Goal: Task Accomplishment & Management: Complete application form

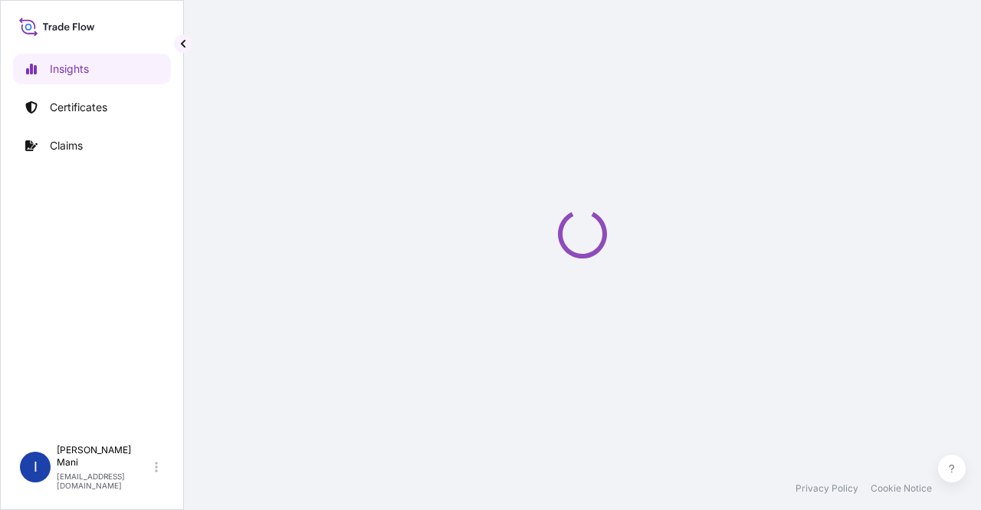
select select "2025"
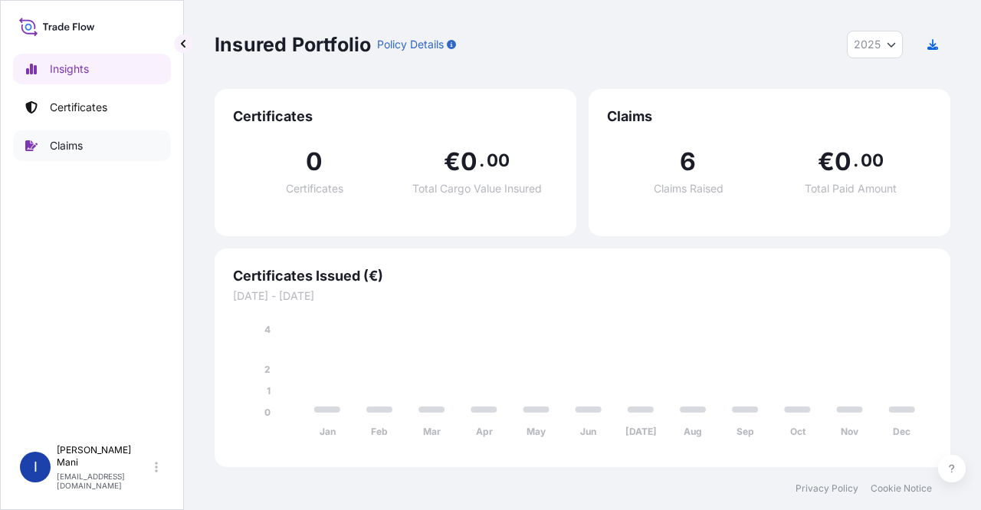
click at [87, 142] on link "Claims" at bounding box center [92, 145] width 158 height 31
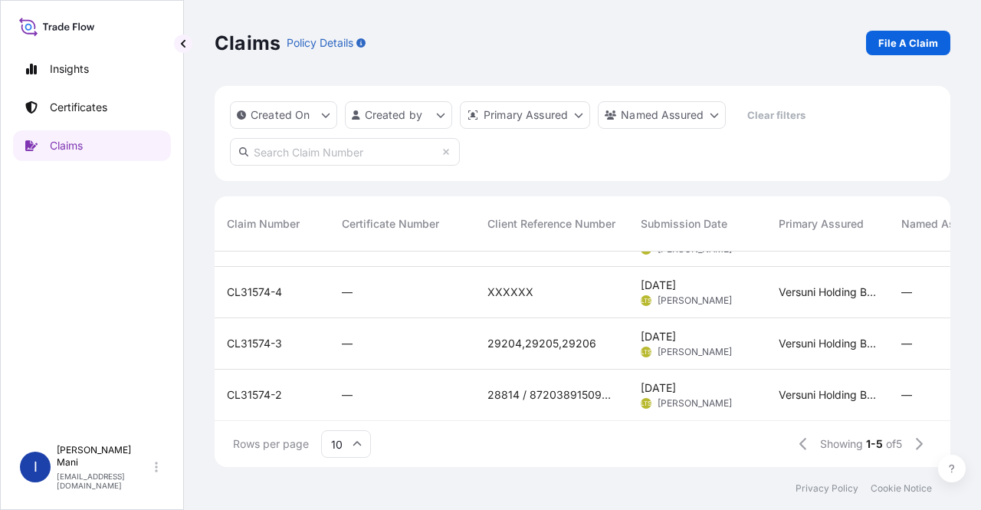
scroll to position [99, 0]
click at [888, 44] on p "File A Claim" at bounding box center [909, 42] width 60 height 15
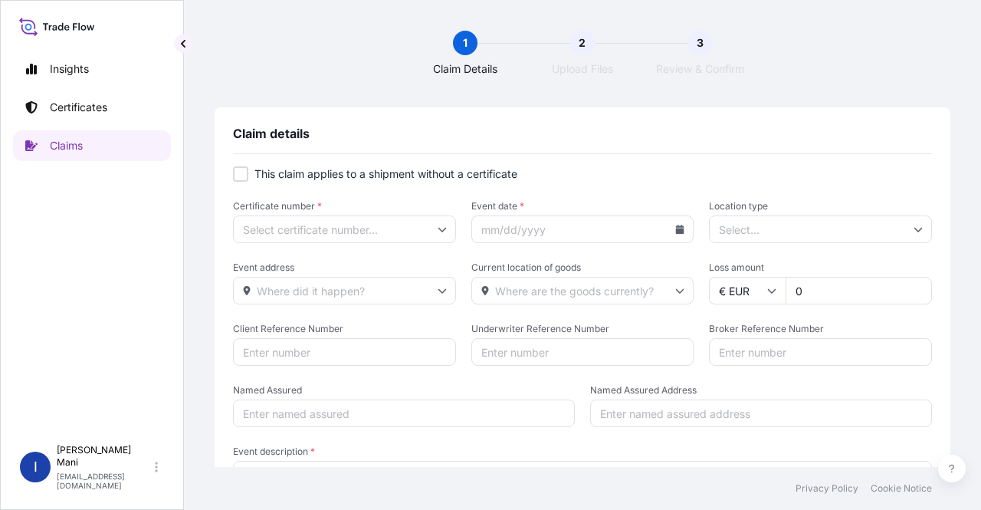
click at [242, 177] on div at bounding box center [240, 173] width 15 height 15
checkbox input "true"
click at [439, 228] on icon at bounding box center [442, 229] width 9 height 9
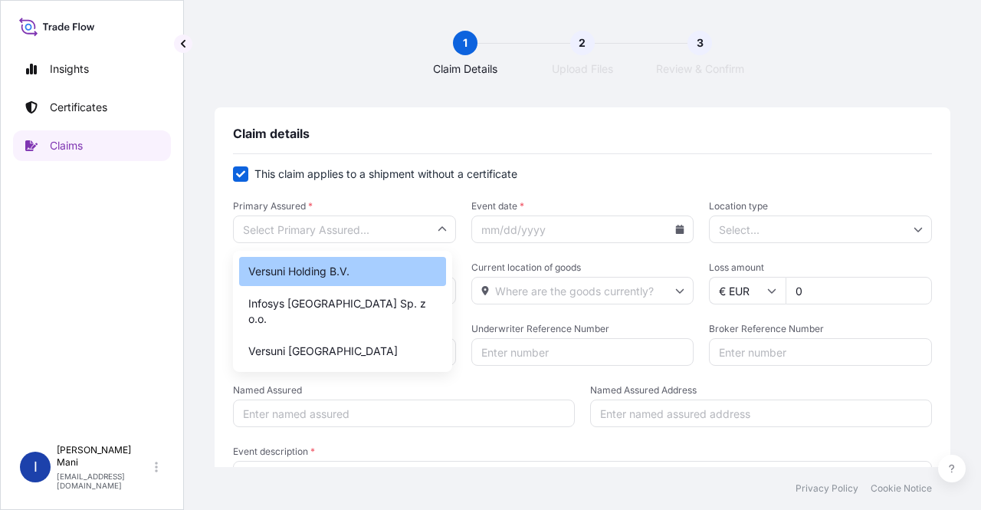
click at [375, 277] on div "Versuni Holding B.V." at bounding box center [342, 271] width 207 height 29
type input "Versuni Holding B.V."
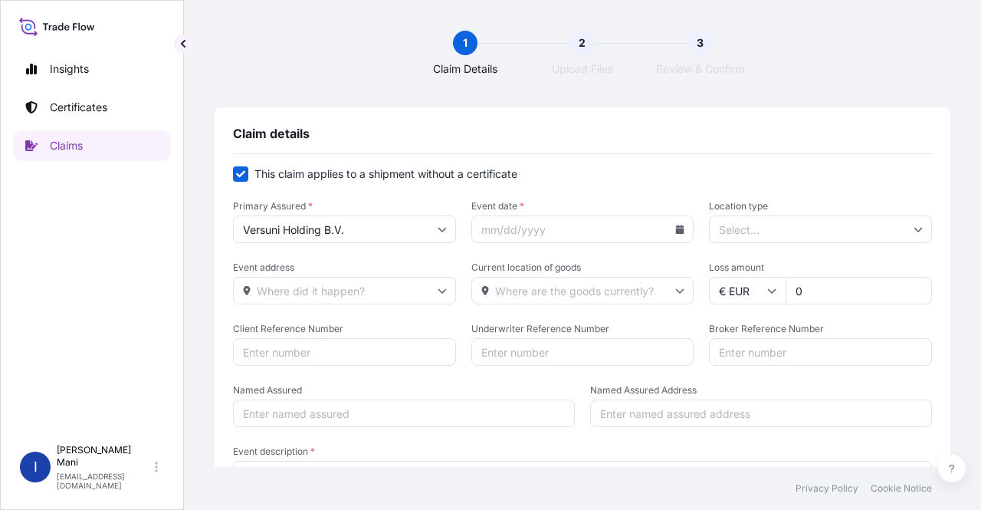
click at [676, 232] on icon at bounding box center [680, 229] width 8 height 9
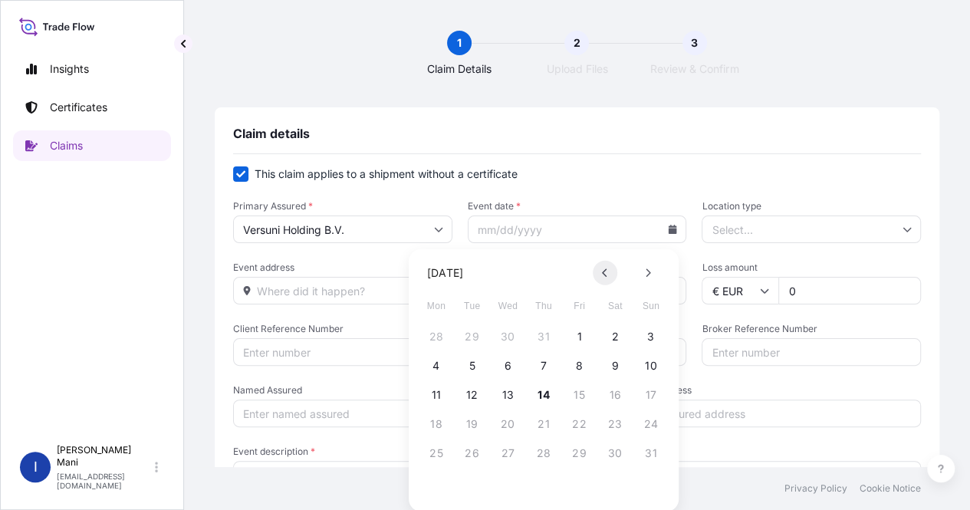
click at [606, 278] on button at bounding box center [605, 273] width 25 height 25
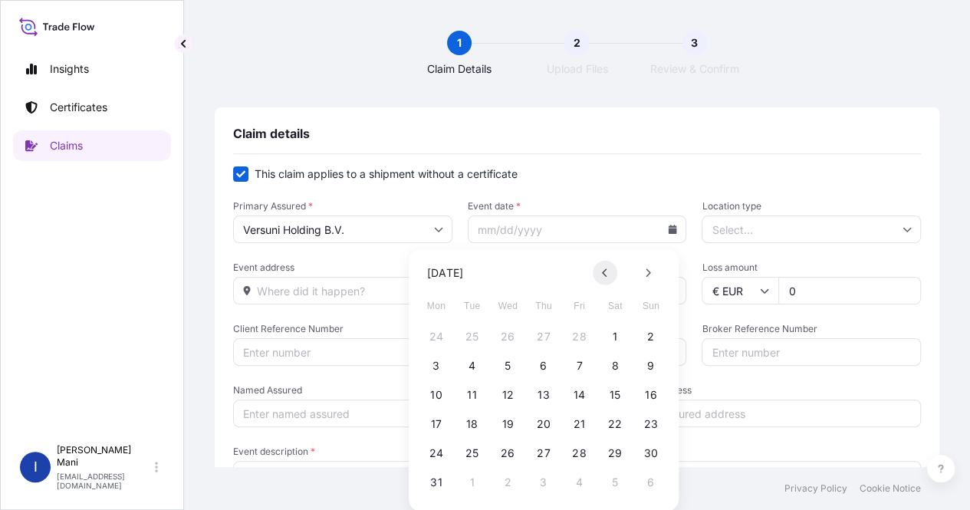
click at [606, 278] on button at bounding box center [605, 273] width 25 height 25
click at [546, 335] on button "2" at bounding box center [543, 336] width 25 height 25
type input "[DATE]"
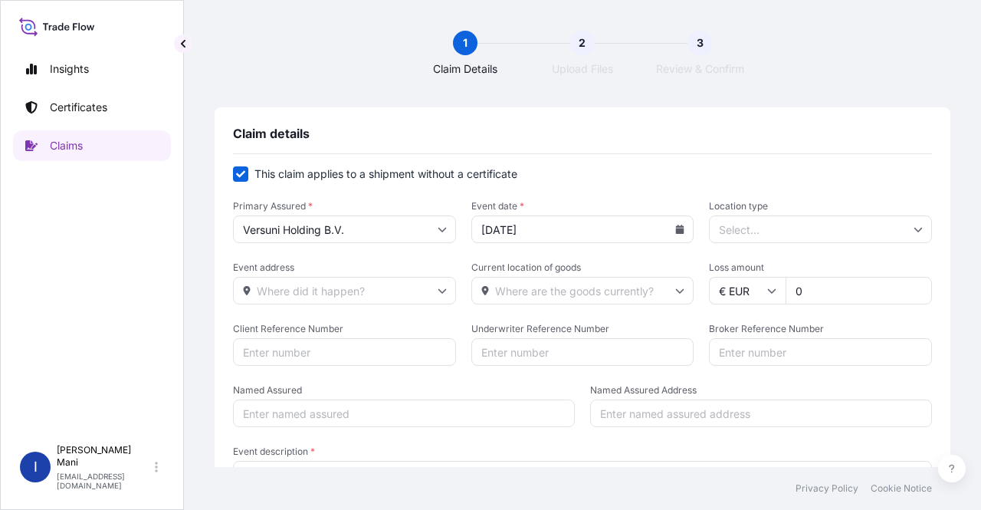
click at [800, 232] on input "Location type" at bounding box center [820, 229] width 223 height 28
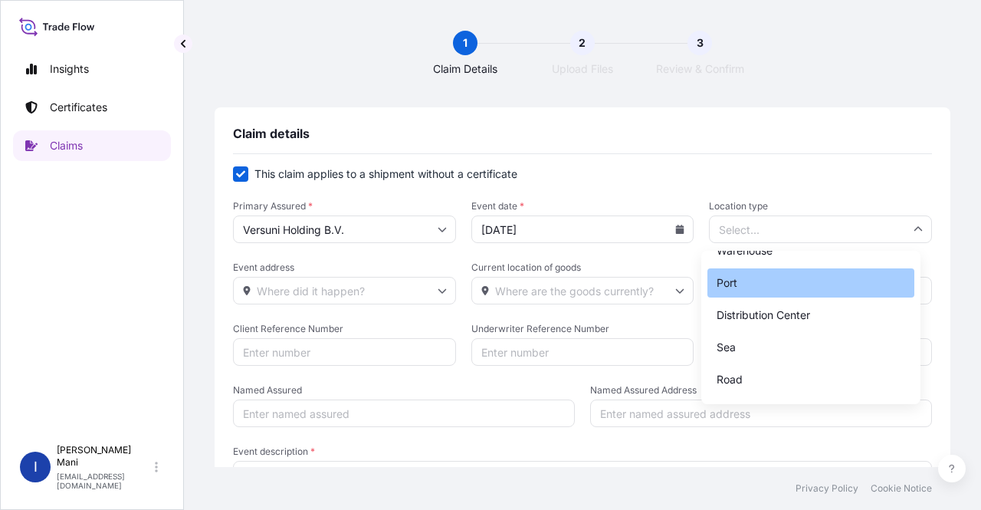
scroll to position [113, 0]
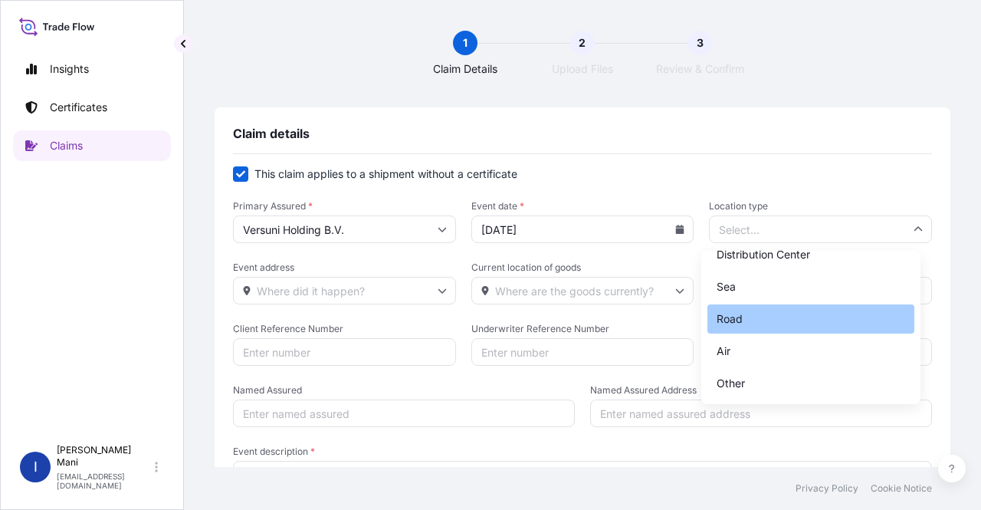
click at [748, 319] on div "Road" at bounding box center [811, 318] width 207 height 29
type input "Road"
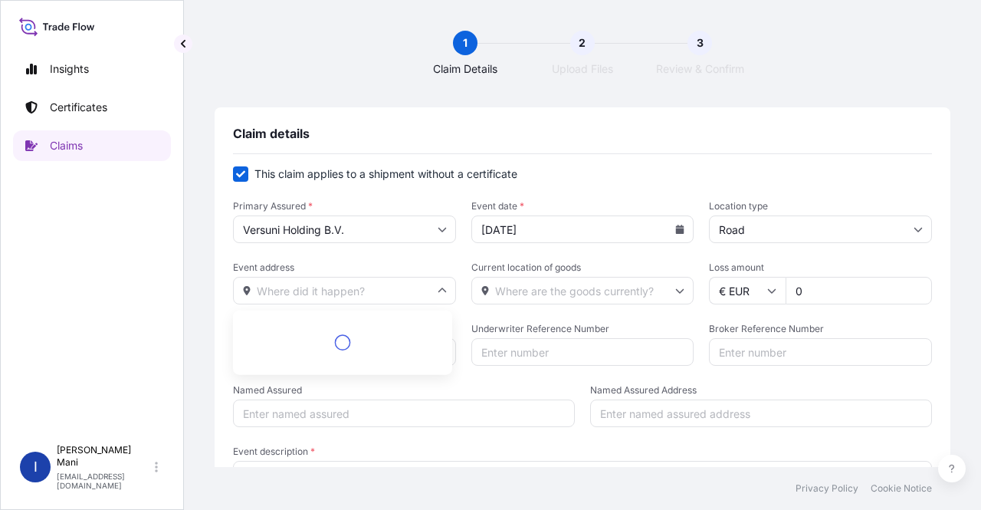
click at [383, 295] on input "Event address" at bounding box center [344, 291] width 223 height 28
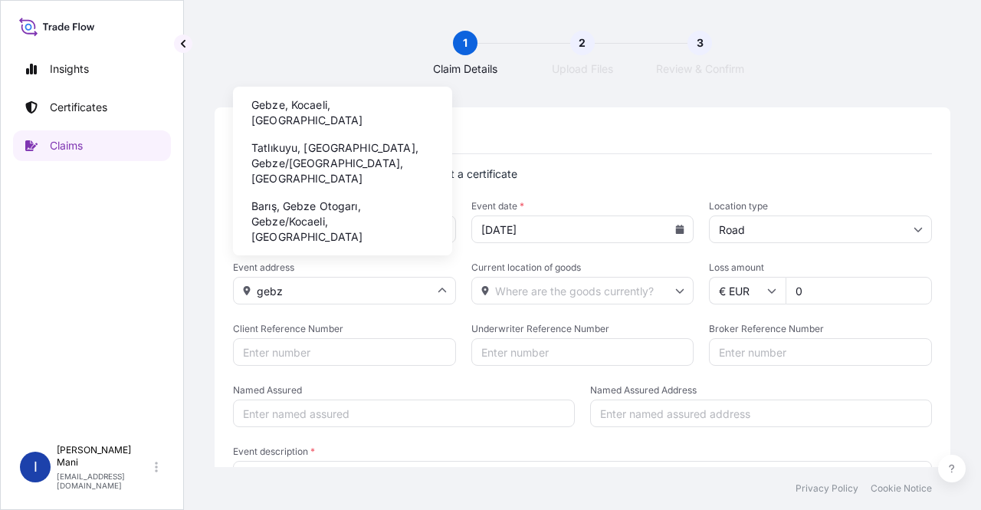
click at [376, 109] on li "Gebze, Kocaeli, [GEOGRAPHIC_DATA]" at bounding box center [342, 113] width 207 height 40
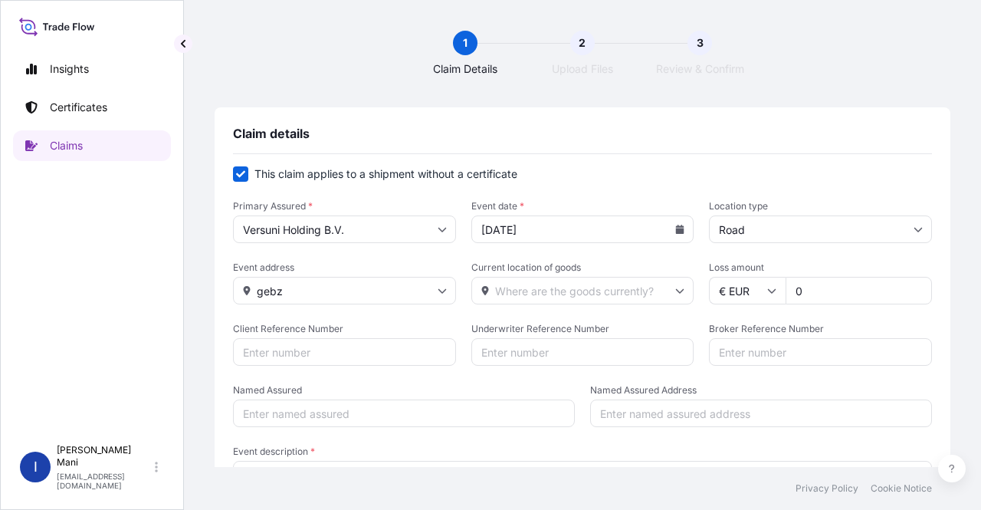
type input "Gebze, Kocaeli, [GEOGRAPHIC_DATA]"
click at [550, 291] on input "Current location of goods" at bounding box center [583, 291] width 223 height 28
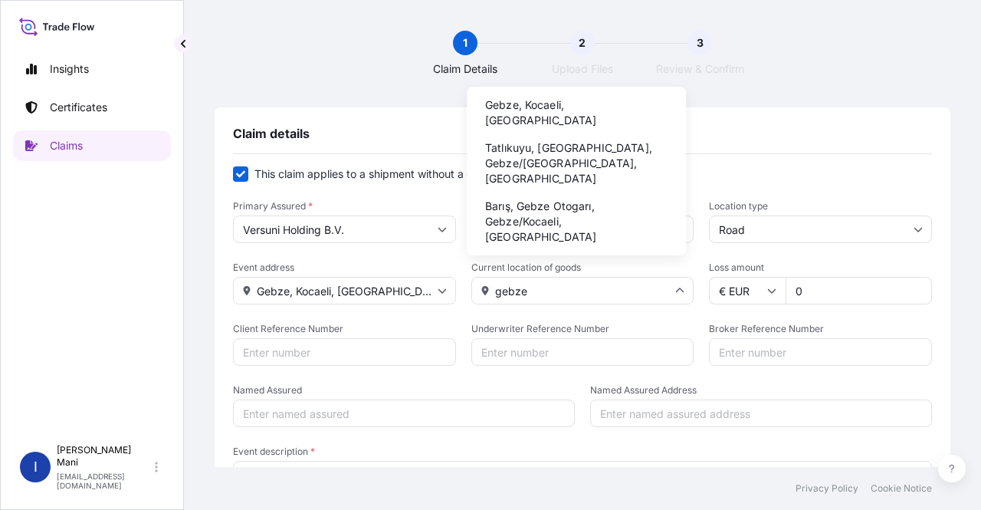
click at [593, 110] on li "Gebze, Kocaeli, [GEOGRAPHIC_DATA]" at bounding box center [576, 113] width 207 height 40
type input "Gebze, Kocaeli, [GEOGRAPHIC_DATA]"
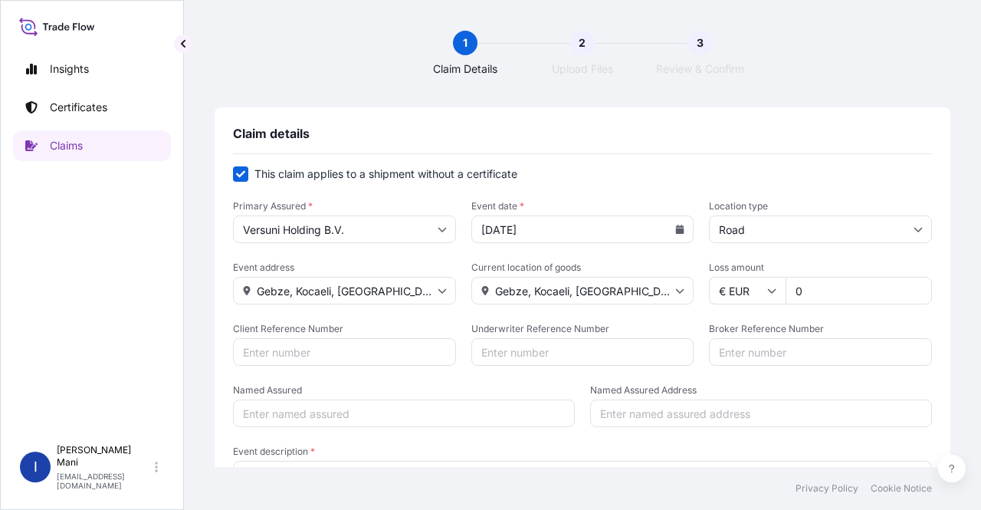
click at [843, 294] on input "0" at bounding box center [859, 291] width 146 height 28
type input "32982.18"
click at [383, 356] on input "Client Reference Number" at bounding box center [344, 352] width 223 height 28
type input "25281"
click at [544, 353] on input "Underwriter Reference Number" at bounding box center [583, 352] width 223 height 28
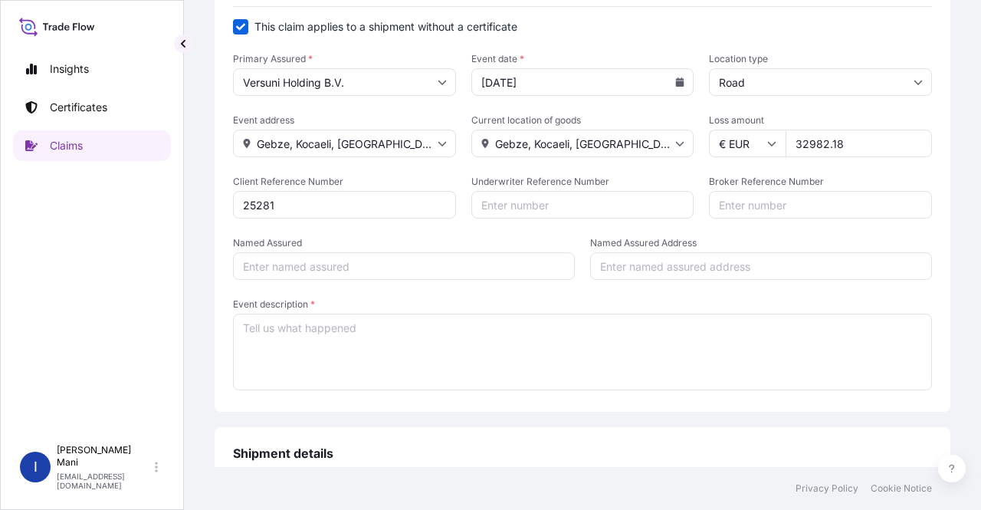
scroll to position [153, 0]
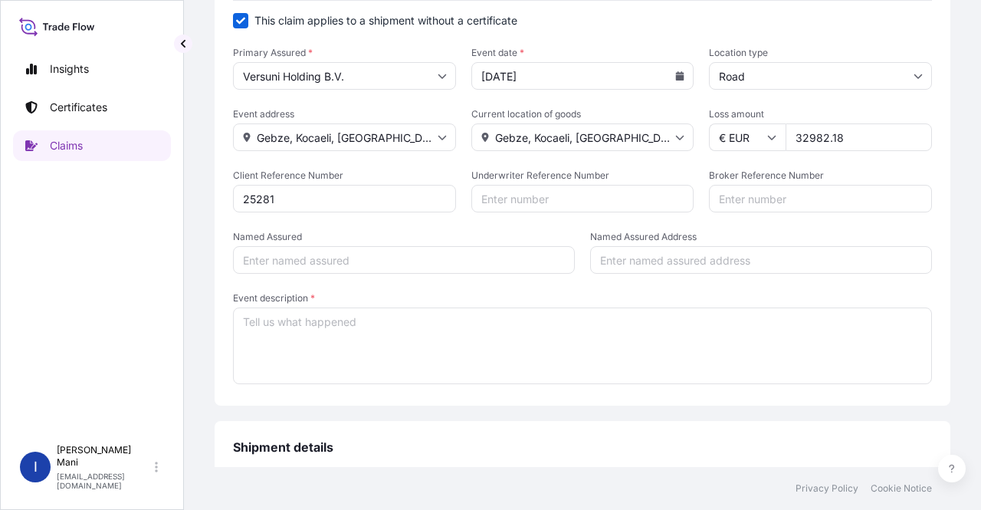
click at [416, 263] on input "Named Assured" at bounding box center [404, 260] width 342 height 28
type input "Versuni"
type input "[GEOGRAPHIC_DATA]"
click at [405, 334] on textarea "Event description *" at bounding box center [582, 345] width 699 height 77
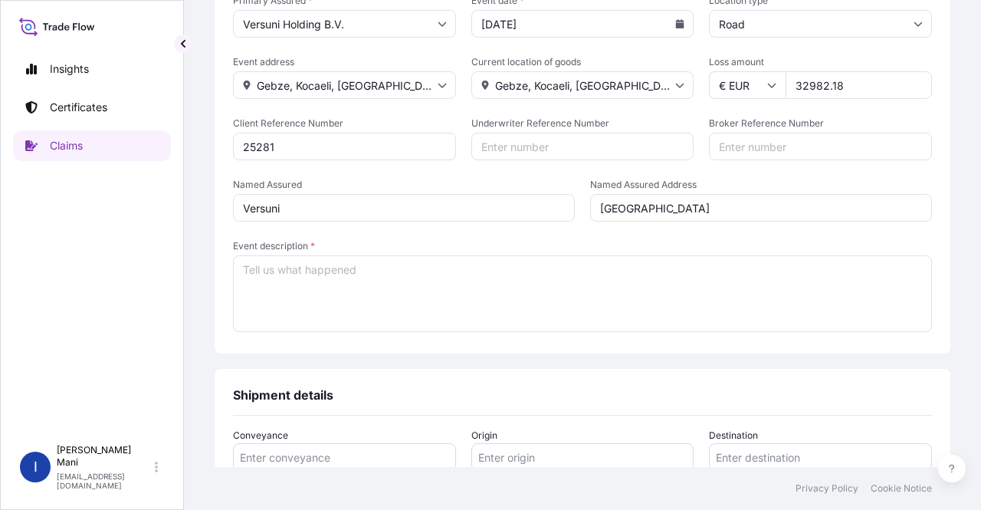
scroll to position [230, 0]
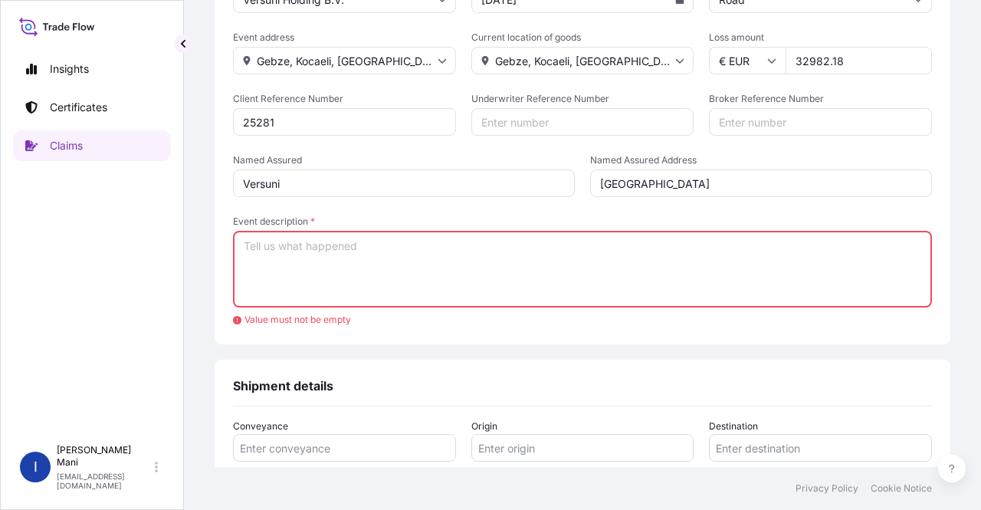
paste textarea "Claim 25281 opened in system Again seems DHL Romania… 177 pcs X 186,34 = 32982,…"
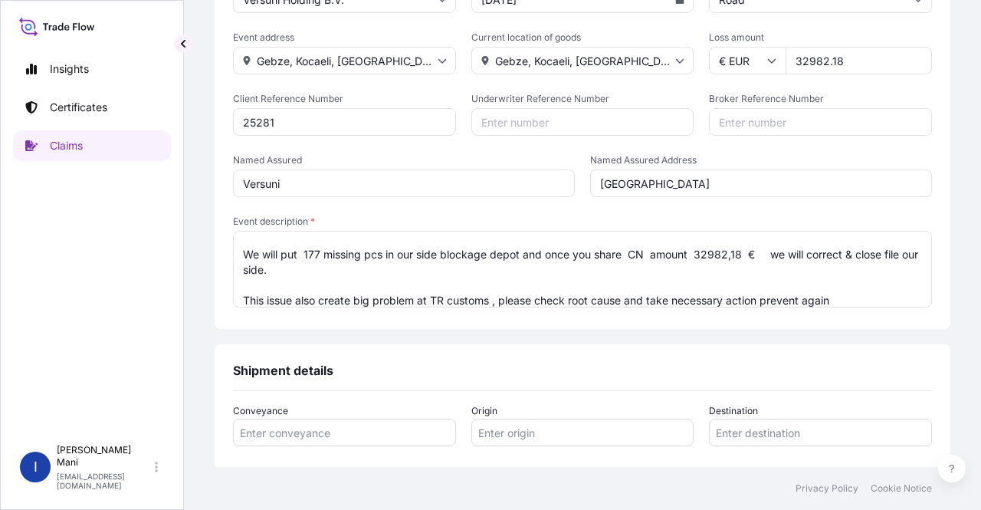
scroll to position [37, 0]
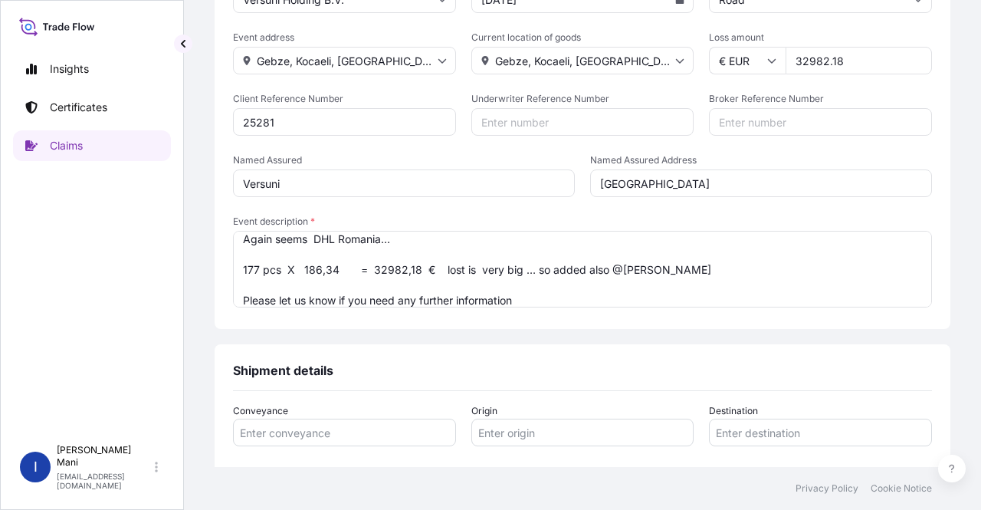
drag, startPoint x: 612, startPoint y: 268, endPoint x: 784, endPoint y: 263, distance: 171.8
click at [784, 263] on textarea "Claim 25281 opened in system Again seems DHL Romania… 177 pcs X 186,34 = 32982,…" at bounding box center [582, 269] width 699 height 77
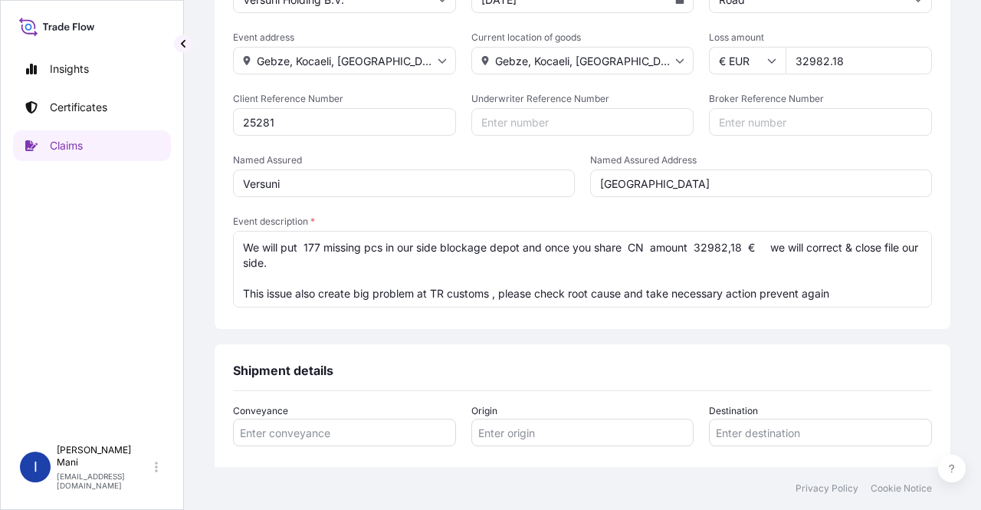
scroll to position [383, 0]
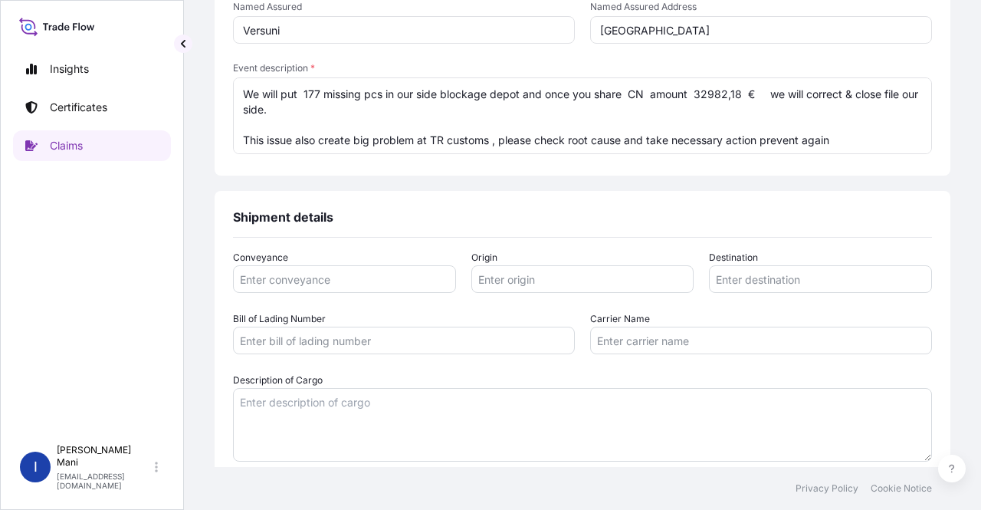
type textarea "Claim 25281 opened in system Again seems DHL Romania… 177 pcs X 186,34 = 32982,…"
click at [337, 279] on input "Conveyance" at bounding box center [344, 279] width 223 height 28
type input "Road"
type input "Orastie, [GEOGRAPHIC_DATA]"
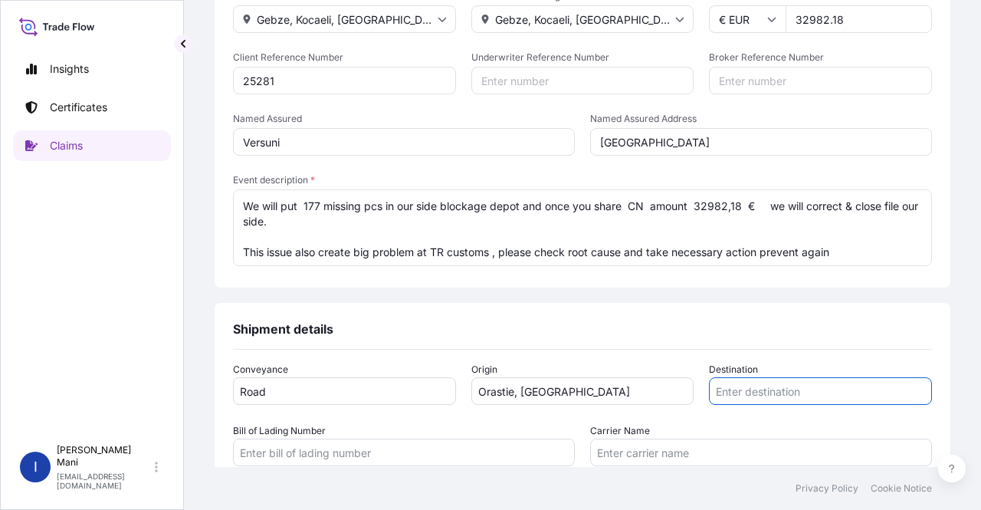
scroll to position [307, 0]
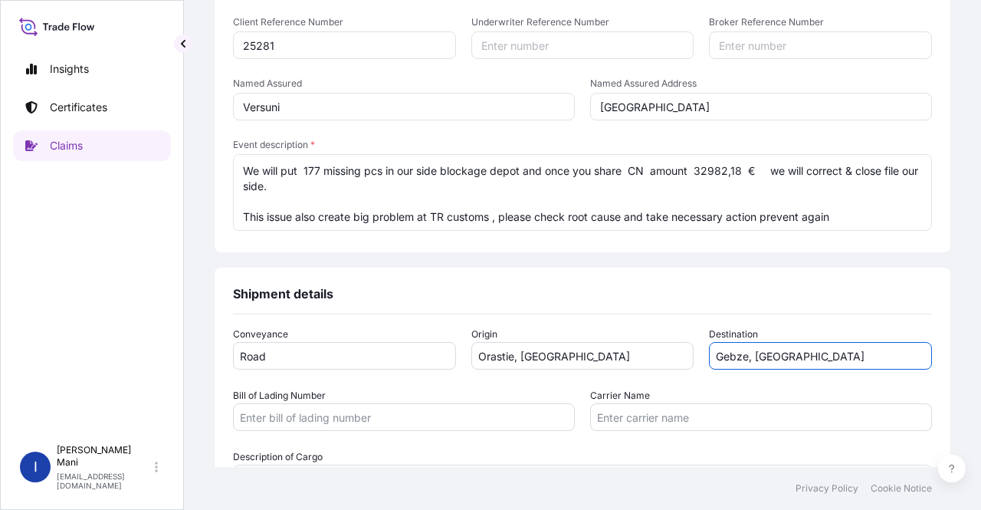
type input "Gebze, [GEOGRAPHIC_DATA]"
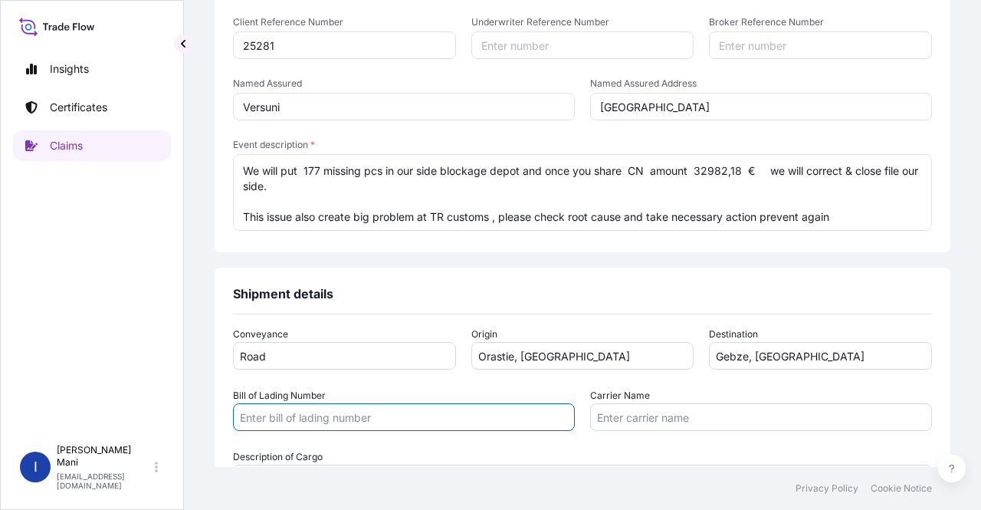
click at [312, 411] on input "Bill of Lading Number" at bounding box center [404, 417] width 342 height 28
type input "CMR"
click at [710, 410] on input "Carrier Name" at bounding box center [761, 417] width 342 height 28
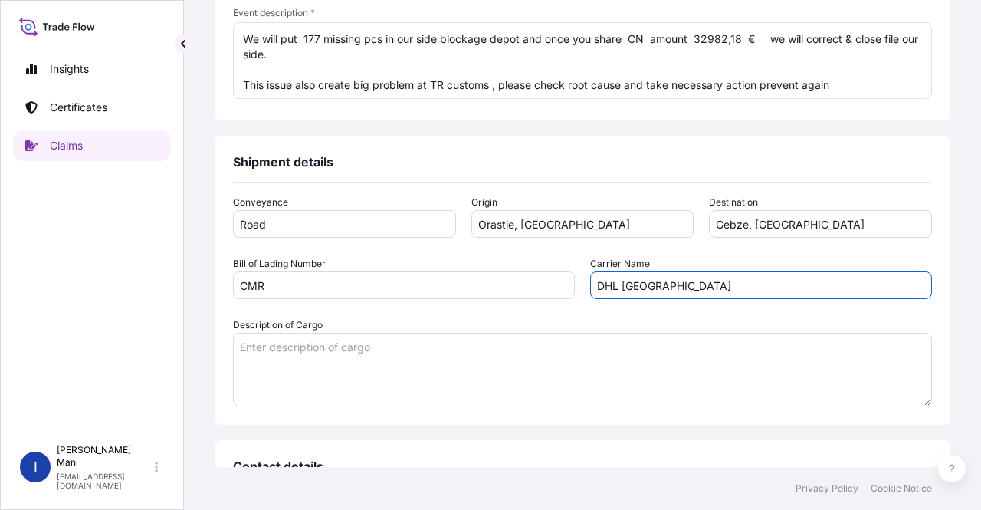
scroll to position [460, 0]
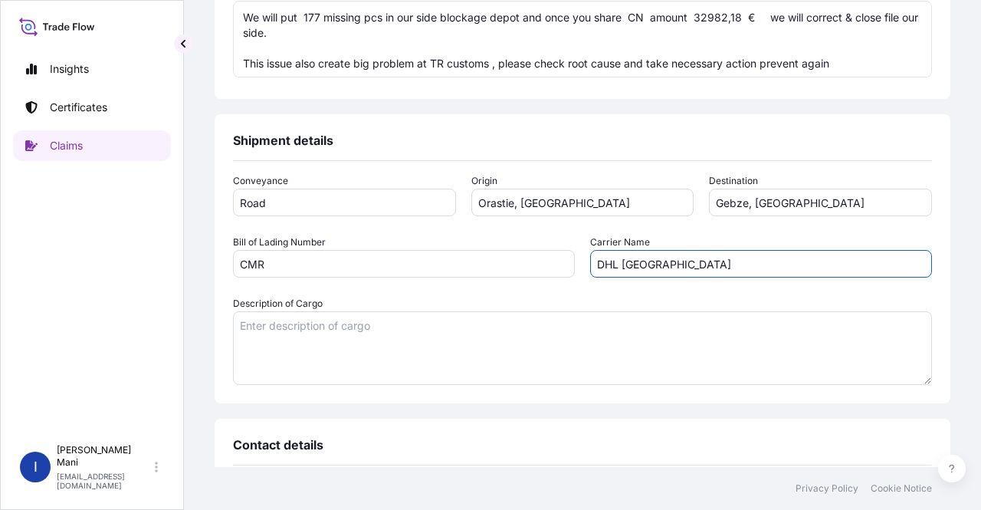
type input "DHL [GEOGRAPHIC_DATA]"
click at [365, 340] on textarea "Description of Cargo" at bounding box center [582, 348] width 699 height 74
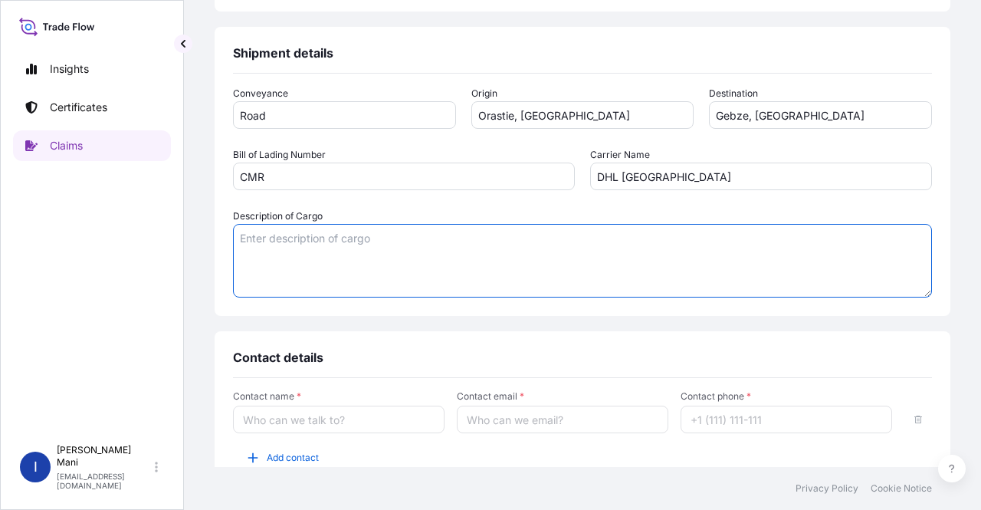
scroll to position [613, 0]
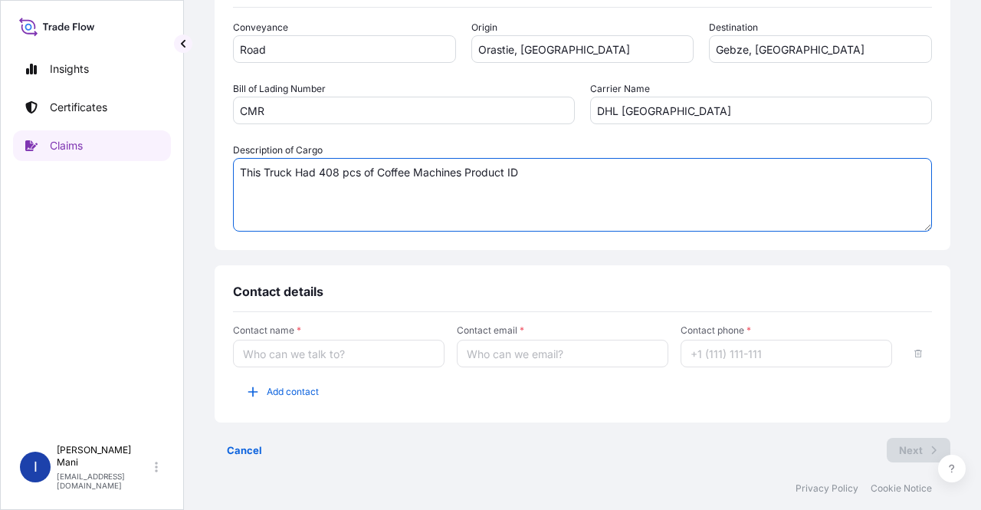
paste textarea "882873440870"
type textarea "This Truck Had 408 pcs of Coffee Machines Product ID 882873440870 out of which …"
click at [308, 359] on input "Contact name *" at bounding box center [339, 354] width 212 height 28
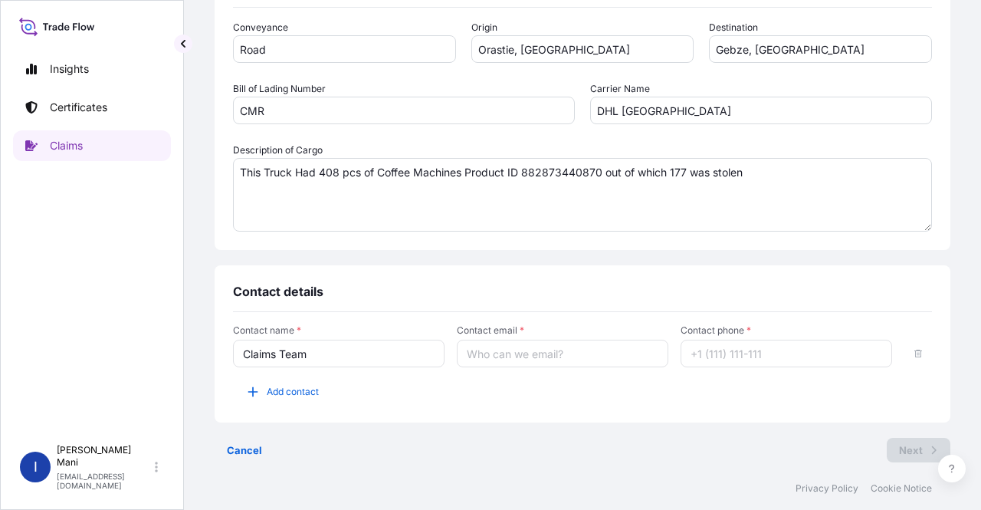
type input "Claims Team"
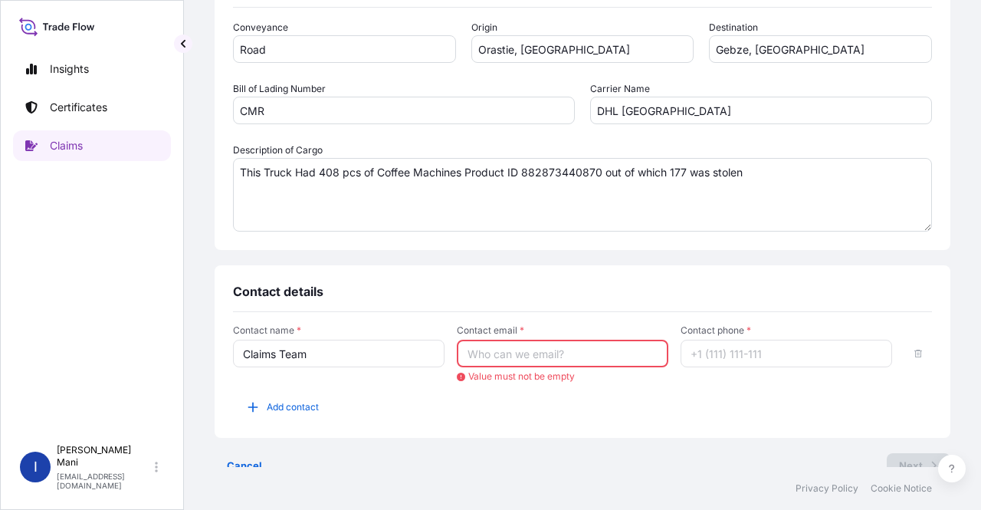
paste input "[EMAIL_ADDRESS][DOMAIN_NAME]"
type input "[EMAIL_ADDRESS][DOMAIN_NAME]"
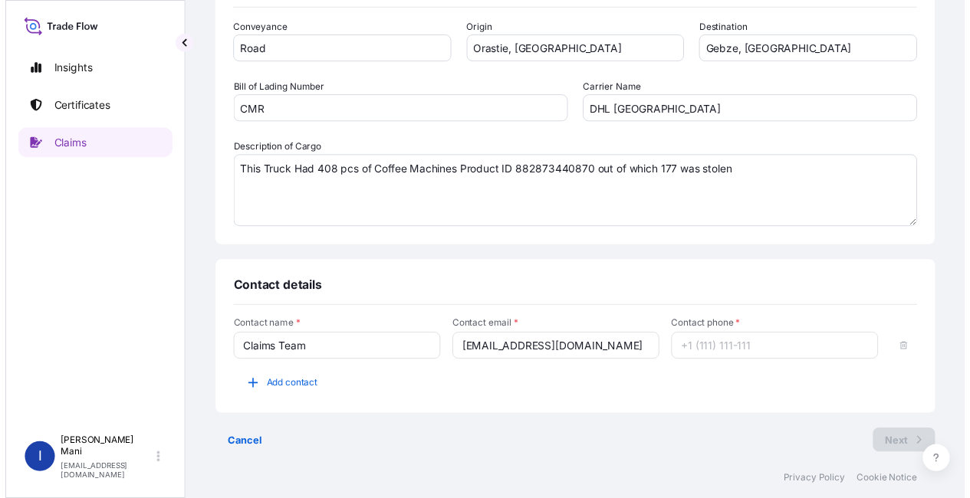
scroll to position [0, 0]
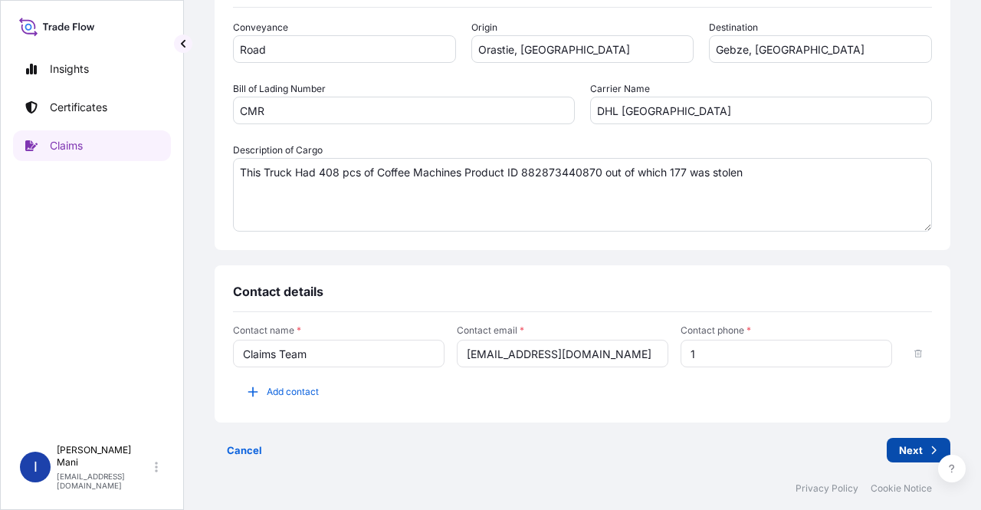
type input "1"
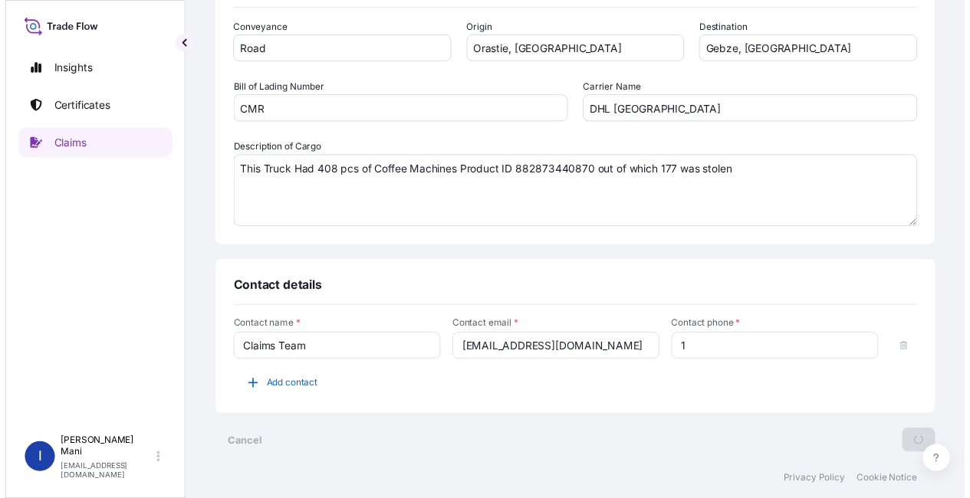
scroll to position [2, 0]
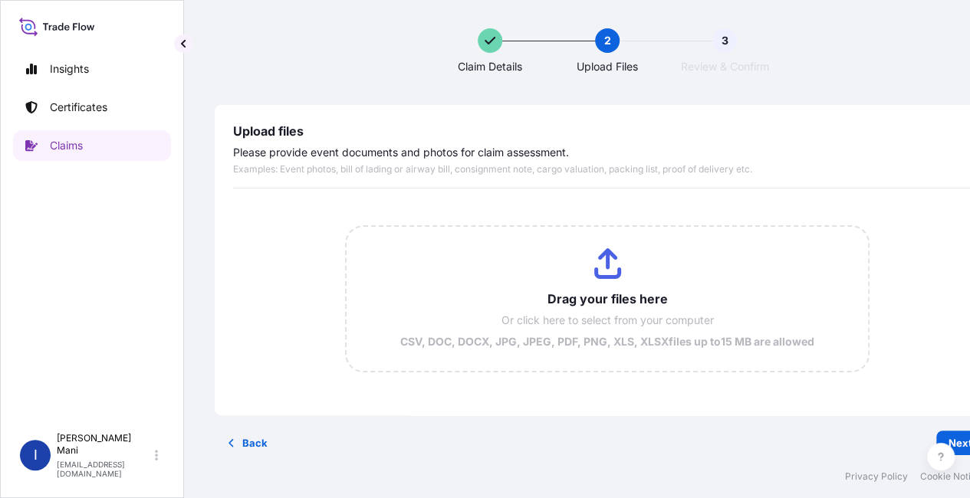
click at [600, 265] on input "Drag your files here Or click here to select from your computer CSV, DOC, DOCX,…" at bounding box center [607, 299] width 521 height 144
type input "C:\fakepath\91730729-PL.pdf"
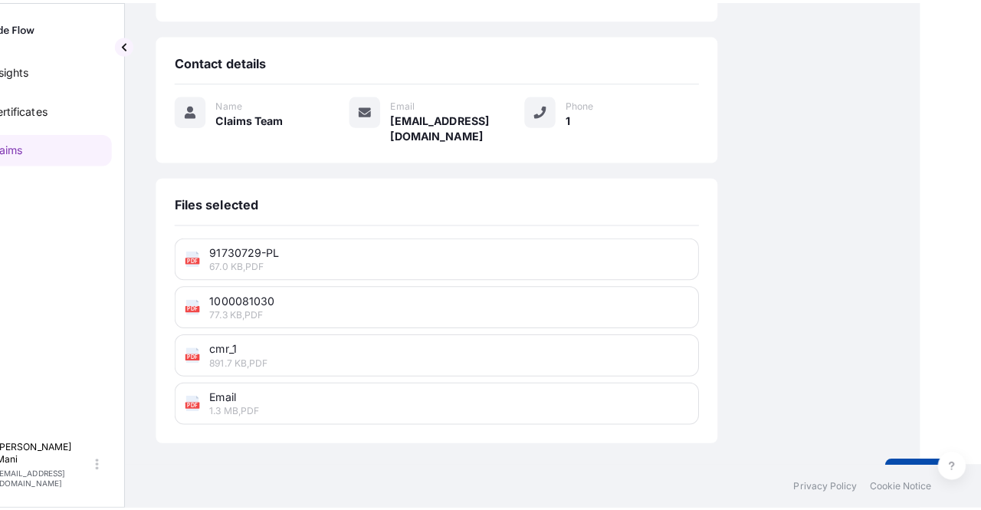
scroll to position [0, 61]
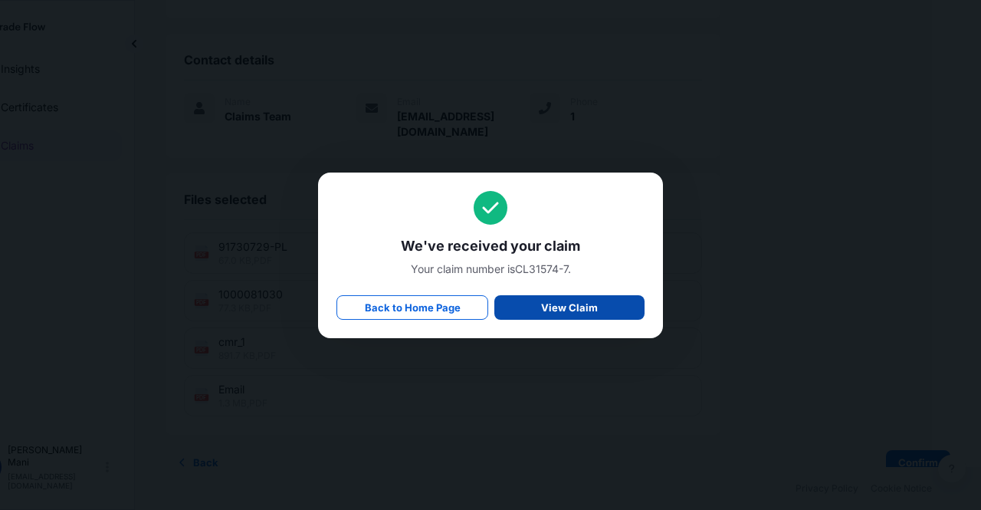
click at [583, 303] on p "View Claim" at bounding box center [569, 307] width 57 height 15
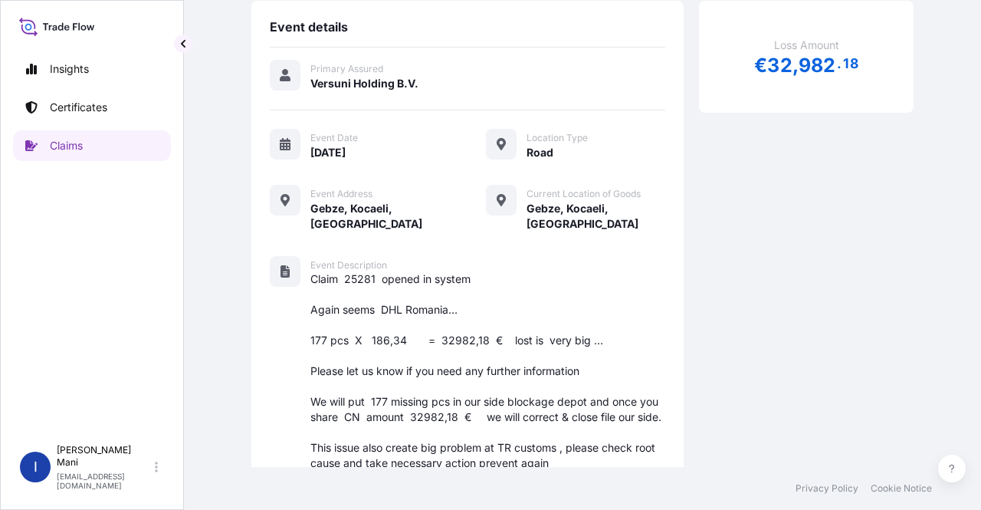
scroll to position [105, 0]
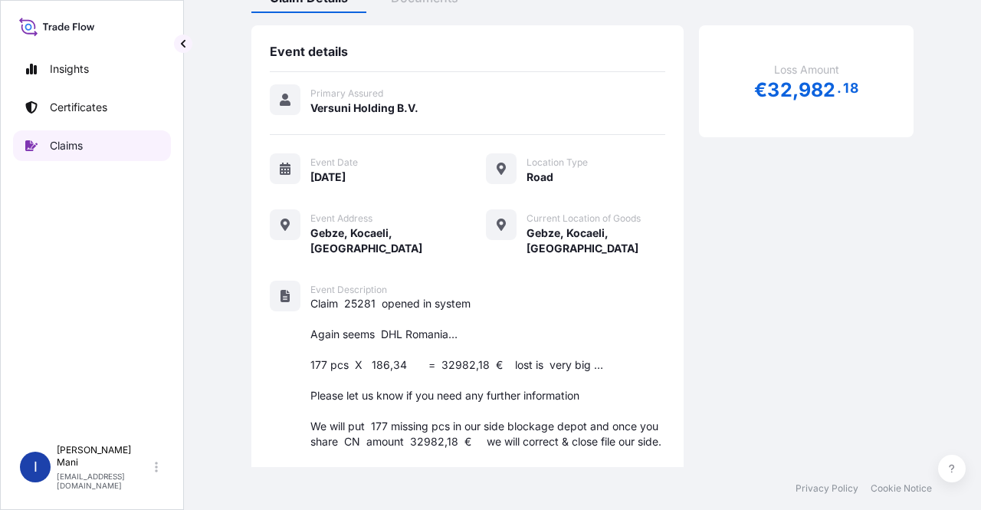
click at [81, 145] on p "Claims" at bounding box center [66, 145] width 33 height 15
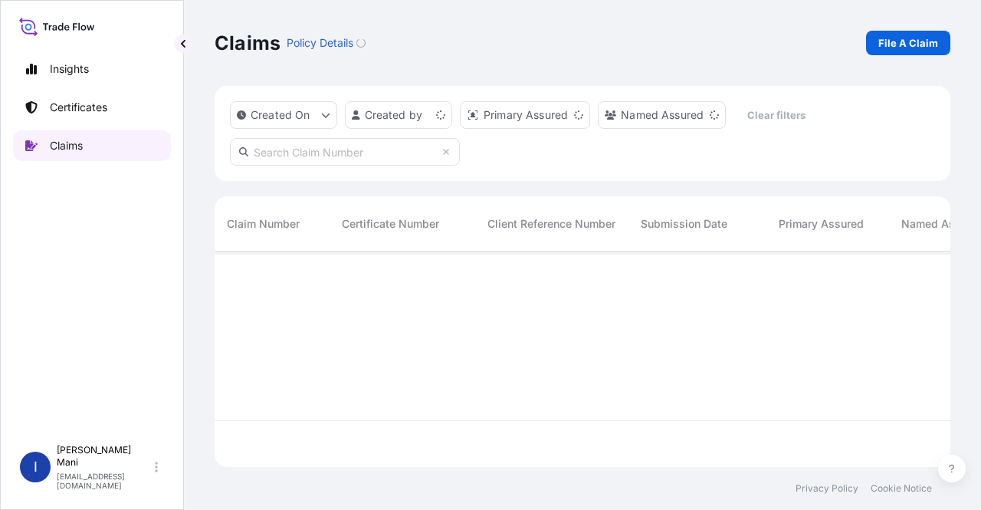
scroll to position [212, 724]
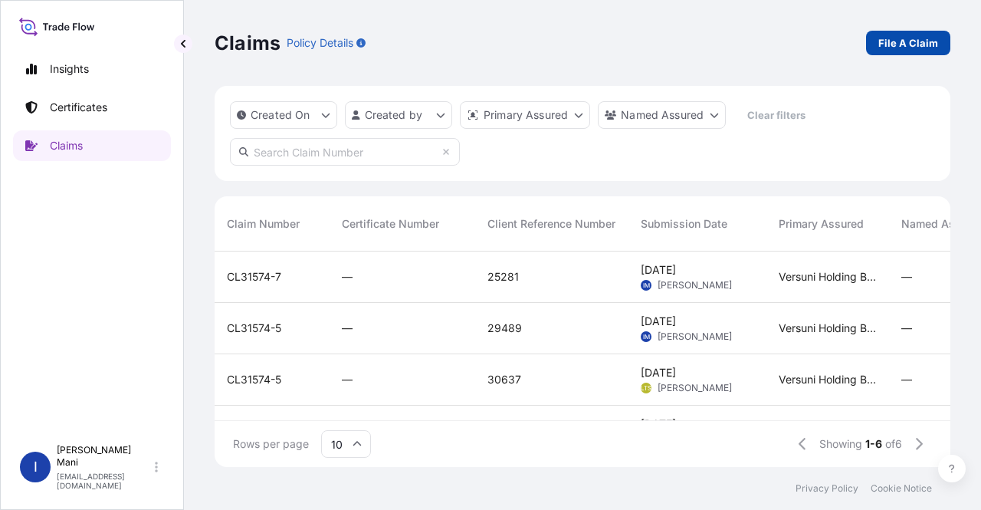
click at [892, 43] on p "File A Claim" at bounding box center [909, 42] width 60 height 15
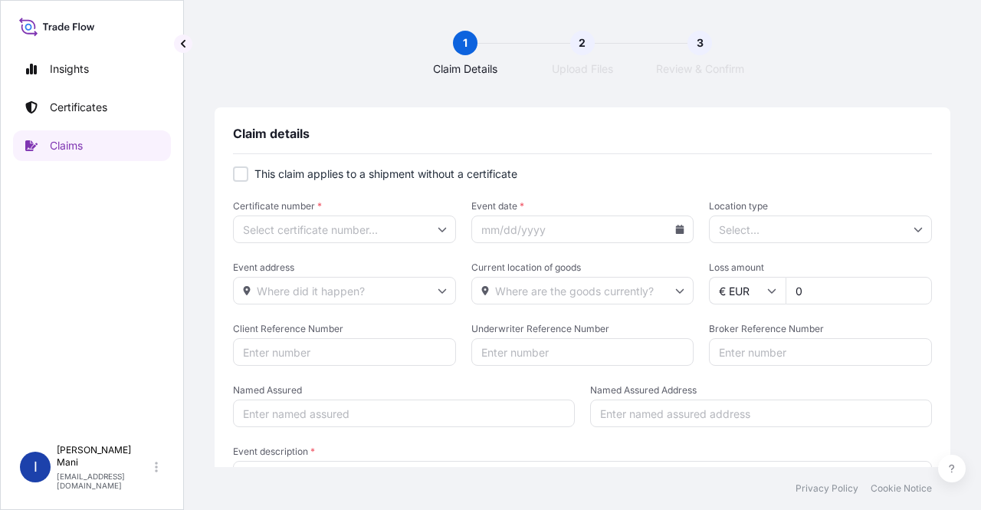
click at [241, 174] on div at bounding box center [240, 173] width 15 height 15
checkbox input "true"
click at [442, 232] on icon at bounding box center [442, 229] width 9 height 9
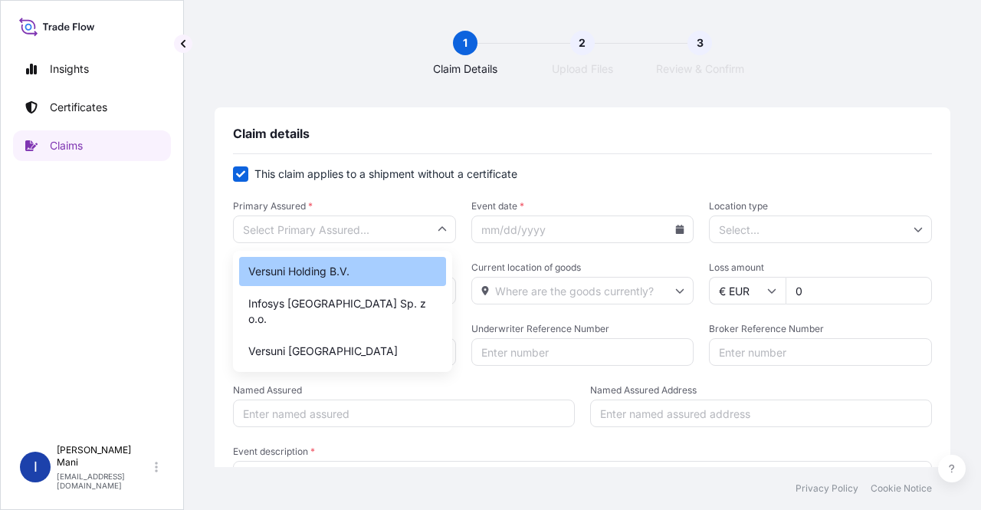
click at [317, 281] on div "Versuni Holding B.V." at bounding box center [342, 271] width 207 height 29
type input "Versuni Holding B.V."
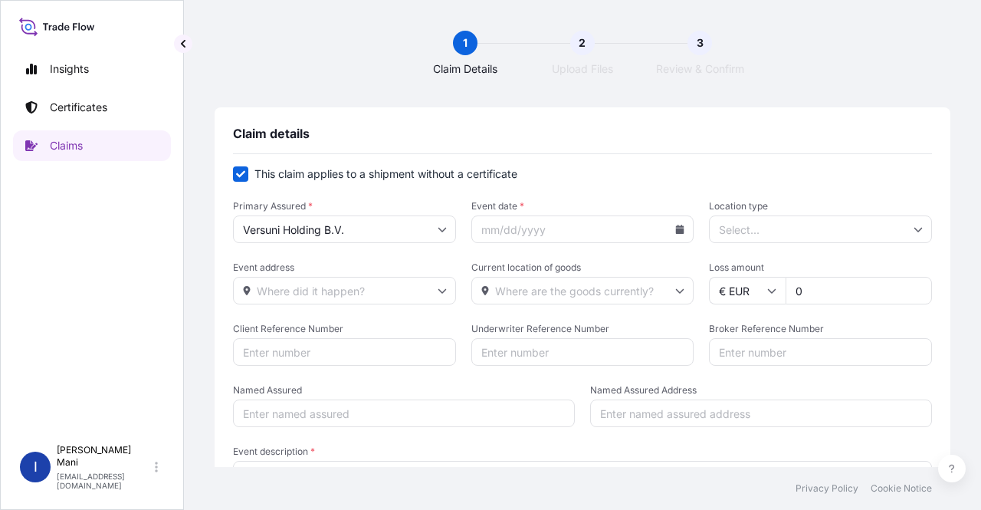
click at [577, 235] on input "Event date *" at bounding box center [583, 229] width 223 height 28
click at [827, 290] on input "0" at bounding box center [859, 291] width 146 height 28
drag, startPoint x: 827, startPoint y: 290, endPoint x: 752, endPoint y: 292, distance: 75.2
click at [752, 292] on div "€ EUR 0" at bounding box center [820, 291] width 223 height 28
paste input "106440.5"
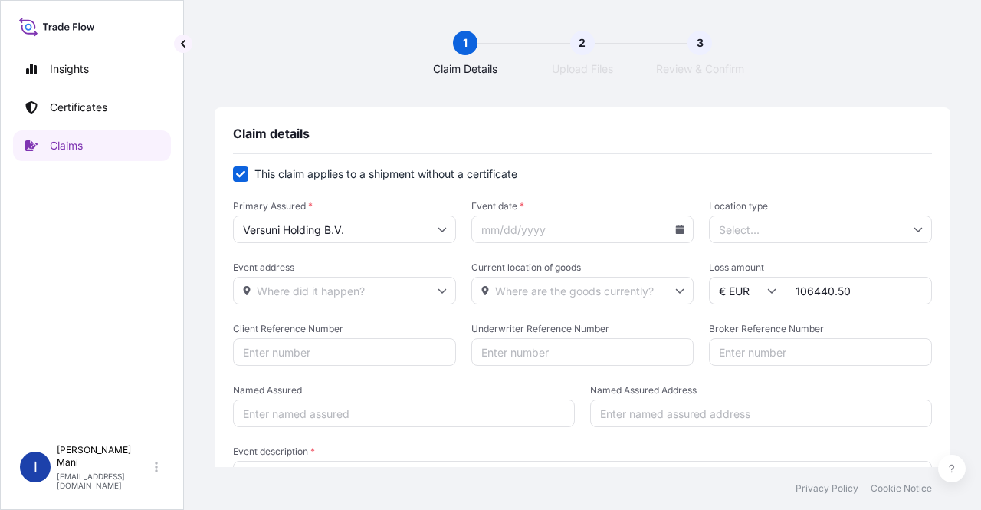
type input "106440.50"
click at [765, 225] on input "Location type" at bounding box center [820, 229] width 223 height 28
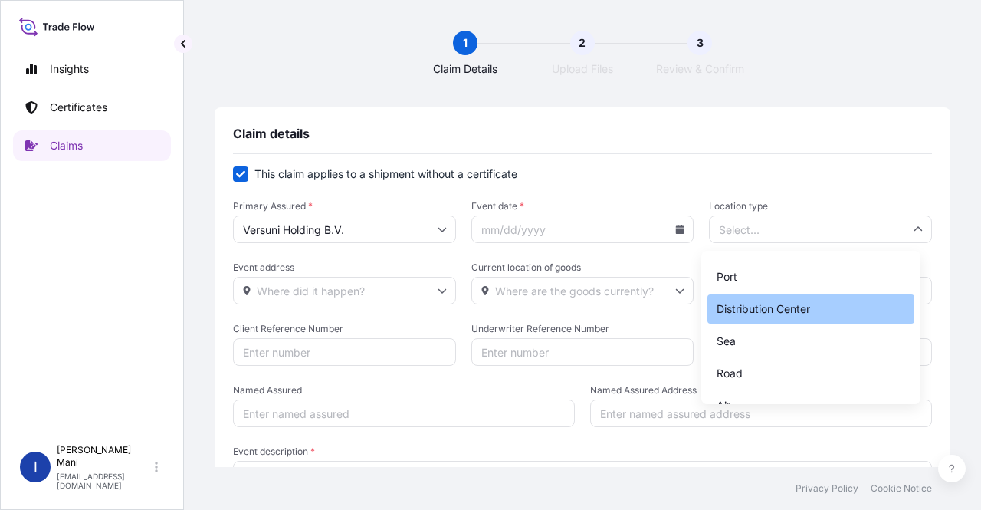
scroll to position [113, 0]
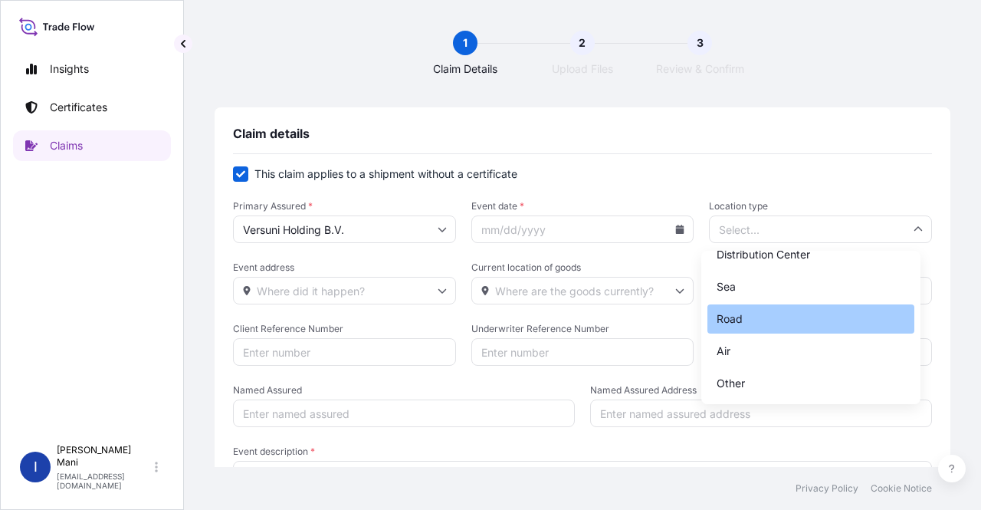
click at [744, 318] on div "Road" at bounding box center [811, 318] width 207 height 29
type input "Road"
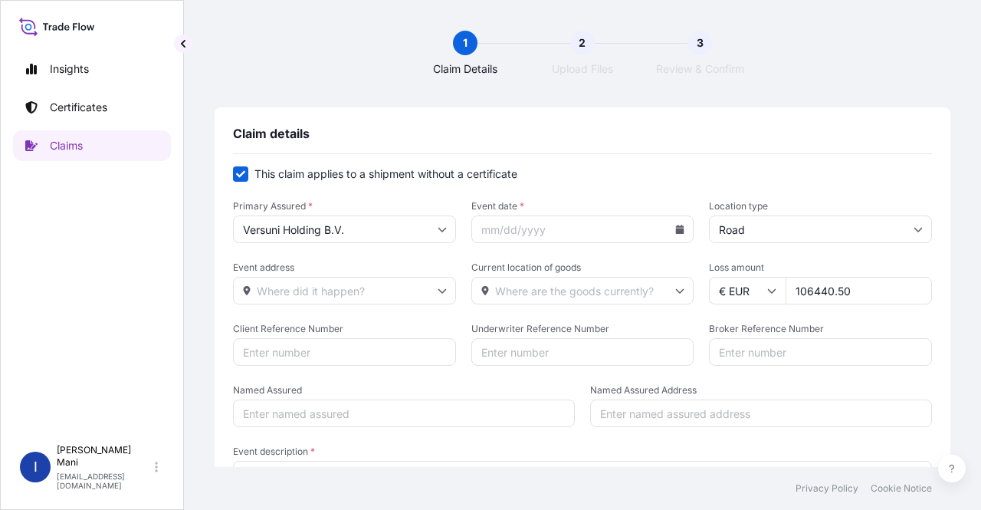
click at [317, 288] on input "Event address" at bounding box center [344, 291] width 223 height 28
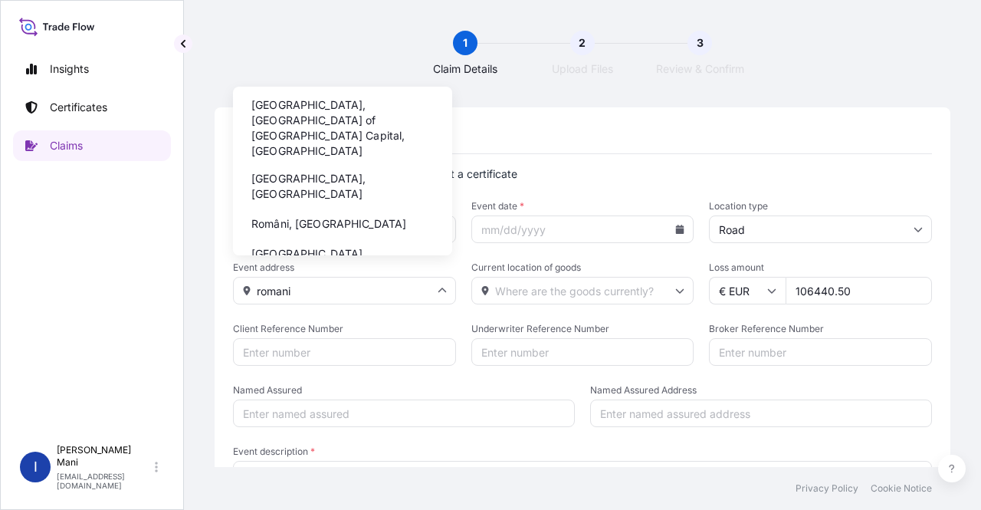
type input "romani"
click at [354, 291] on input "romani" at bounding box center [344, 291] width 223 height 28
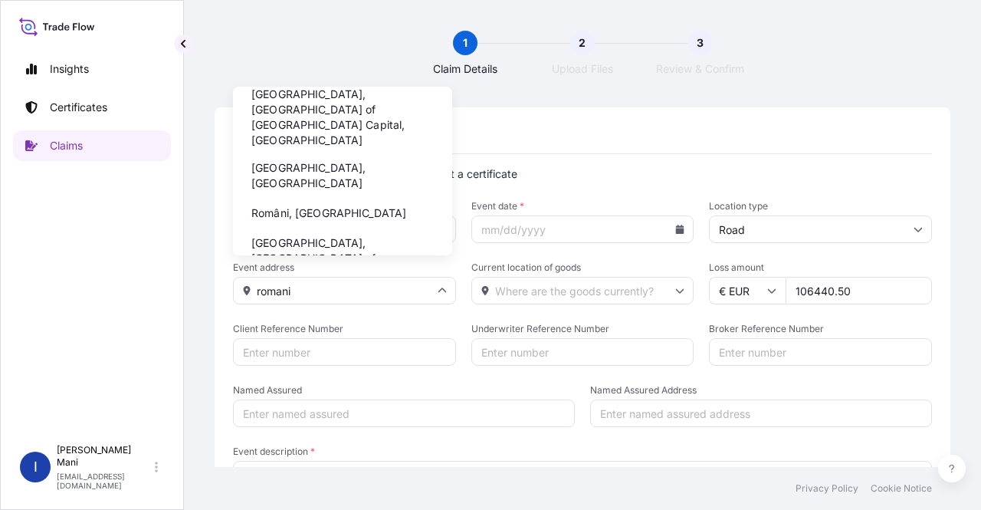
scroll to position [0, 0]
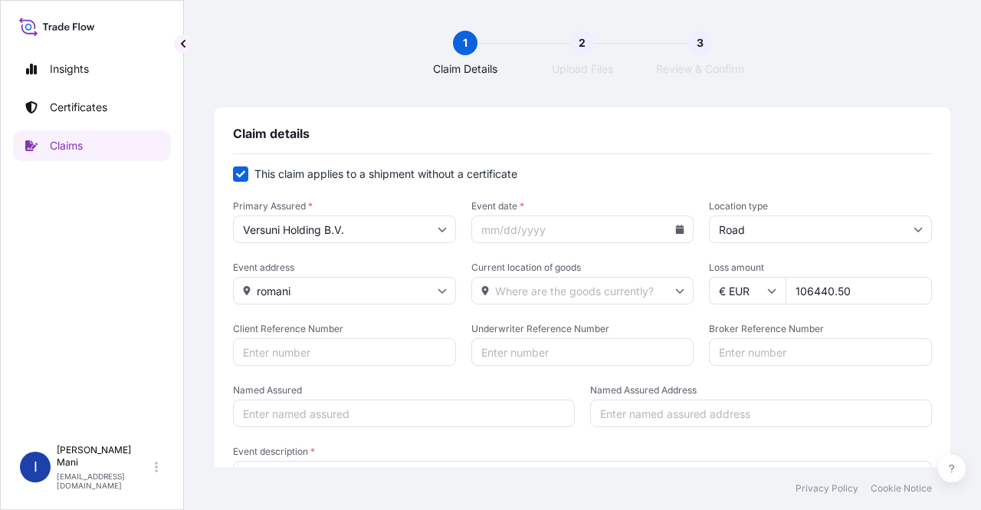
click at [389, 355] on input "Client Reference Number" at bounding box center [344, 352] width 223 height 28
type input "26616"
click at [550, 351] on input "Underwriter Reference Number" at bounding box center [583, 352] width 223 height 28
click at [397, 412] on input "Named Assured" at bounding box center [404, 413] width 342 height 28
type input "Versuni"
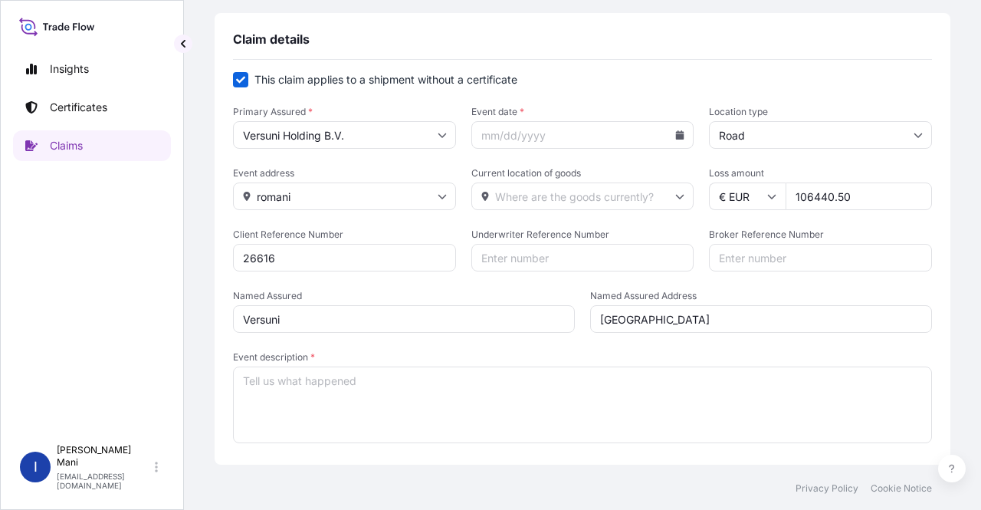
scroll to position [153, 0]
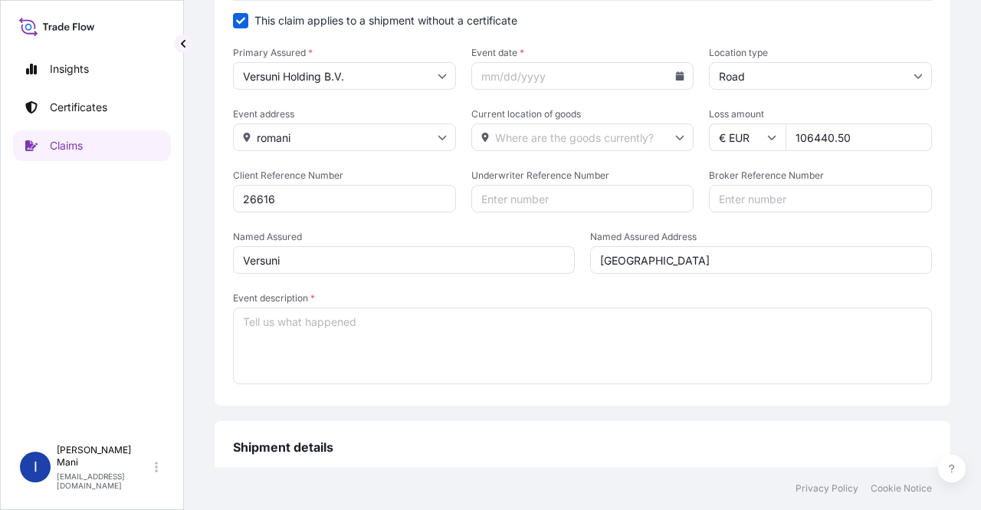
type input "[GEOGRAPHIC_DATA]"
click at [374, 327] on textarea "Event description *" at bounding box center [582, 345] width 699 height 77
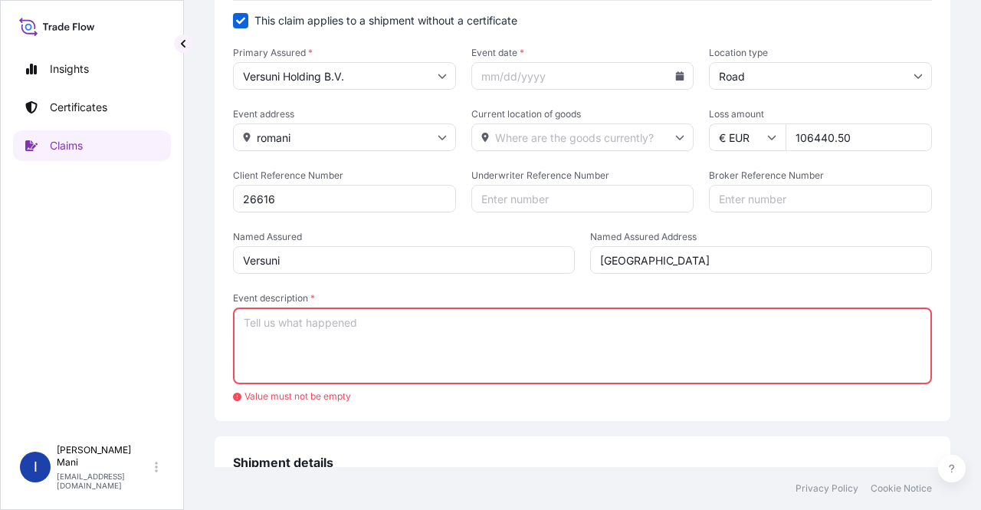
paste textarea "Customer didn't receive 270pcs of 882887340300."
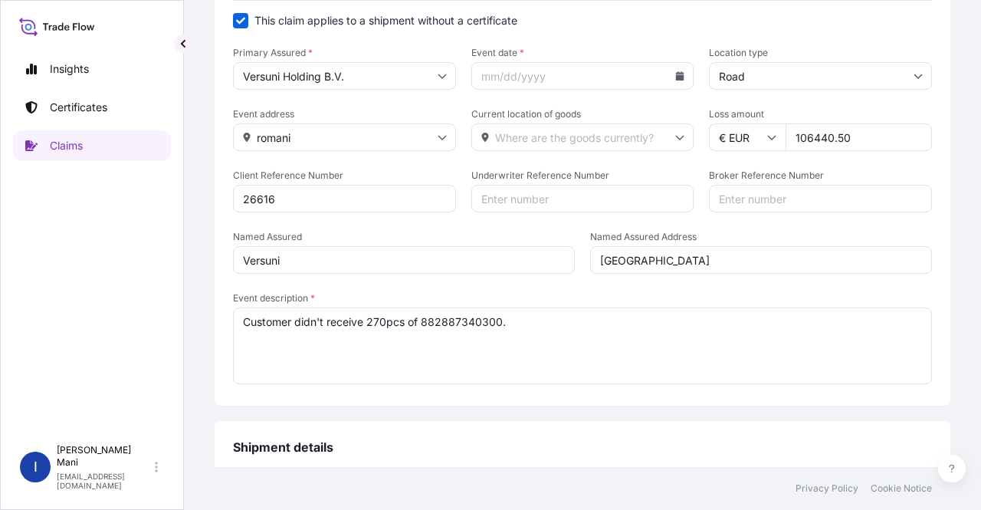
paste textarea "From DC East received photo from loading and packing list (truck was fully load…"
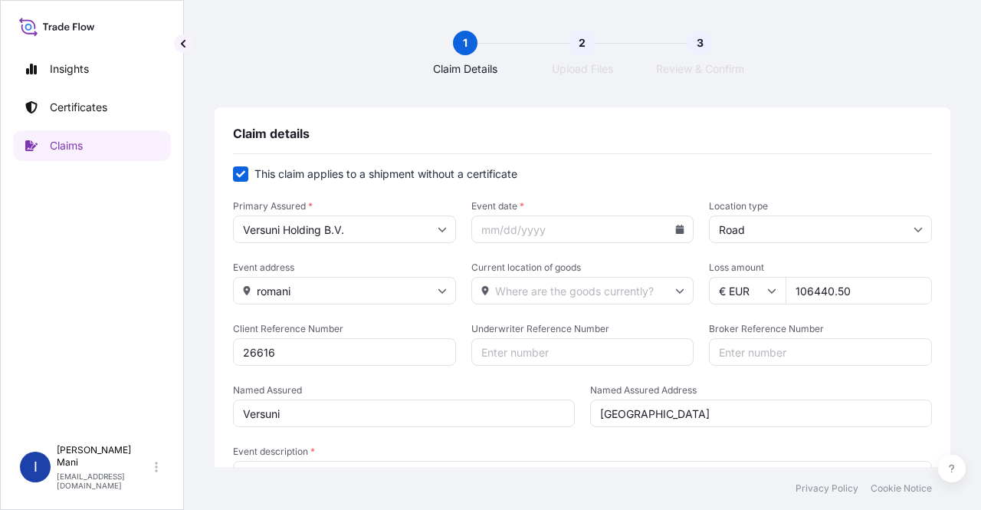
scroll to position [0, 0]
type textarea "Customer didn't receive 270pcs of 882887340300. From DC East received photo fro…"
click at [676, 226] on icon at bounding box center [680, 229] width 8 height 9
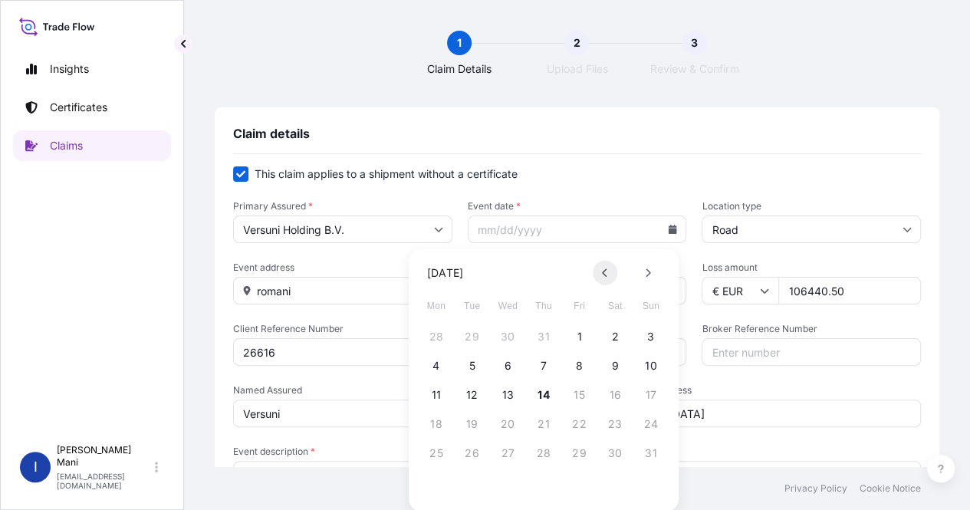
click at [604, 274] on icon at bounding box center [604, 272] width 5 height 8
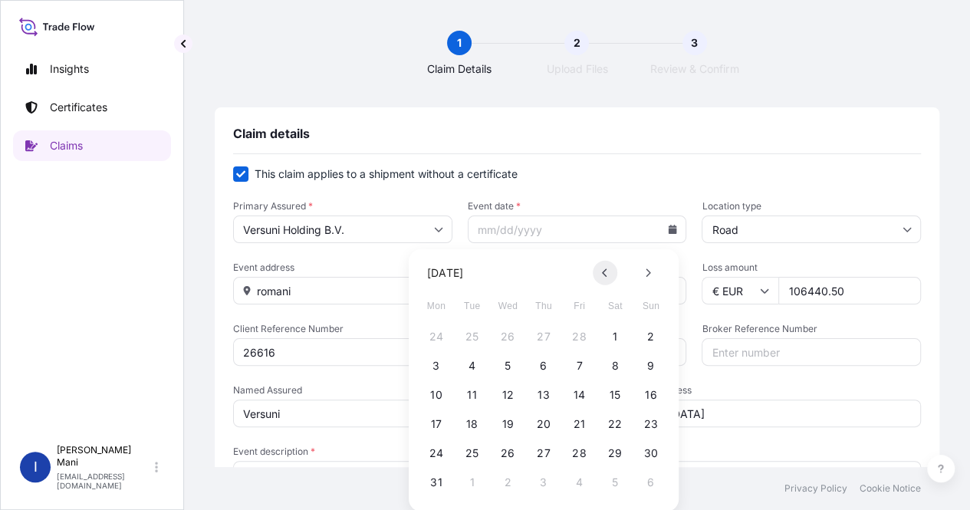
click at [604, 274] on icon at bounding box center [604, 272] width 5 height 8
click at [577, 449] on button "31" at bounding box center [579, 453] width 25 height 25
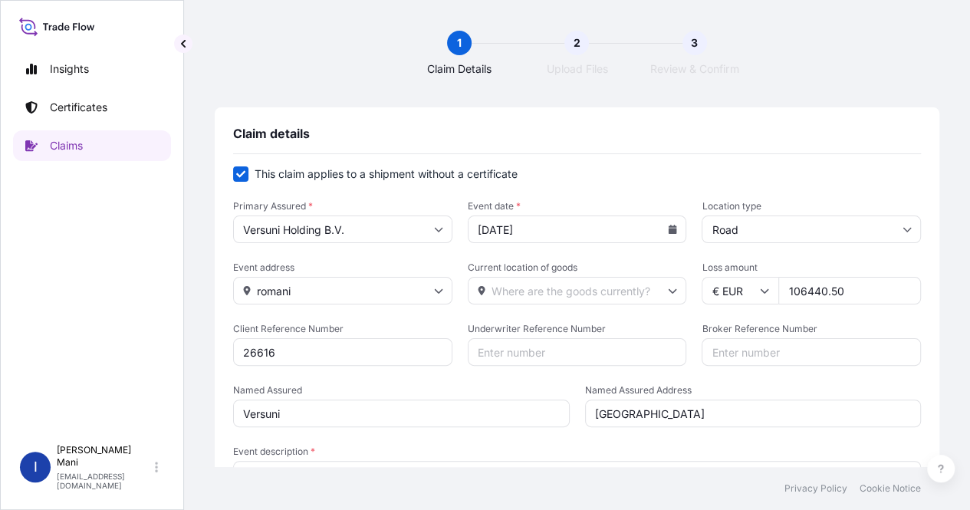
type input "[DATE]"
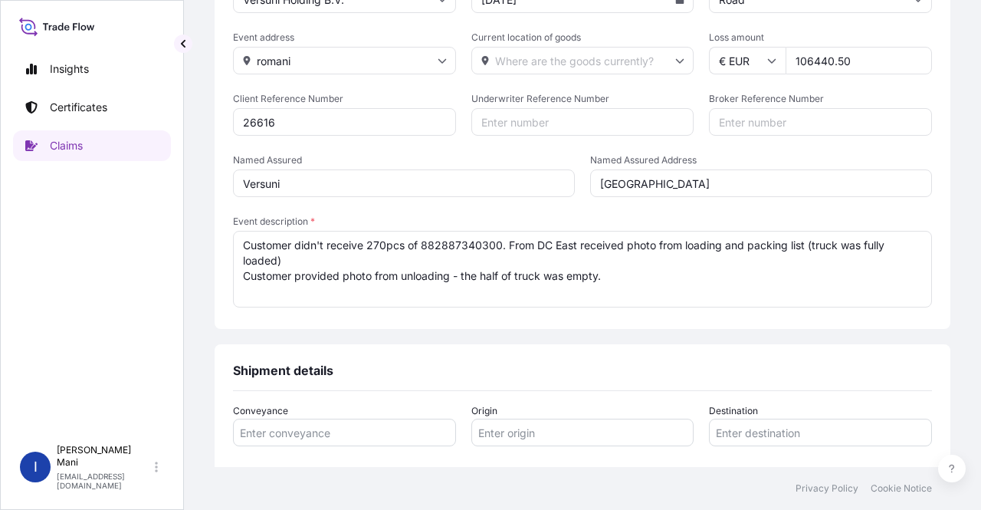
scroll to position [307, 0]
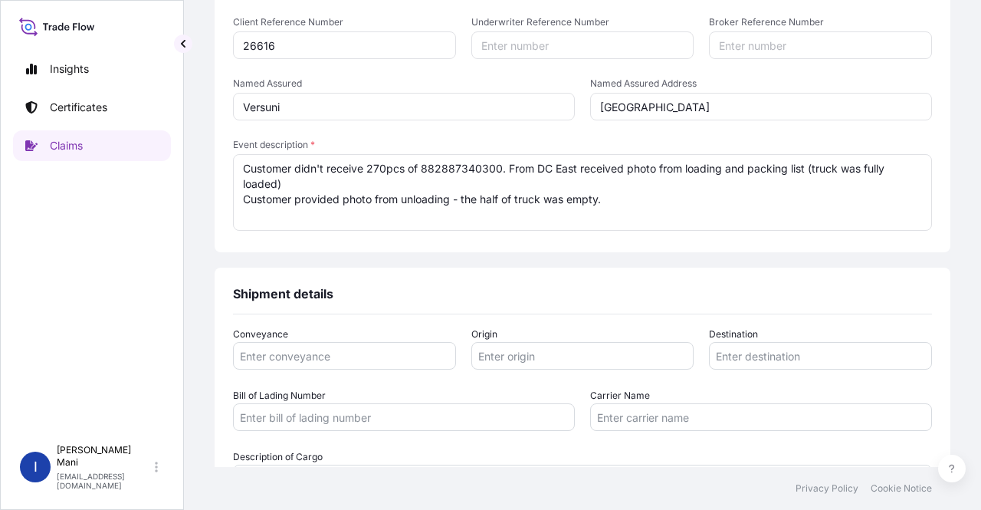
click at [406, 352] on input "Conveyance" at bounding box center [344, 356] width 223 height 28
type input "Road"
click at [498, 355] on input "Origin" at bounding box center [583, 356] width 223 height 28
paste input "Százhalombatta"
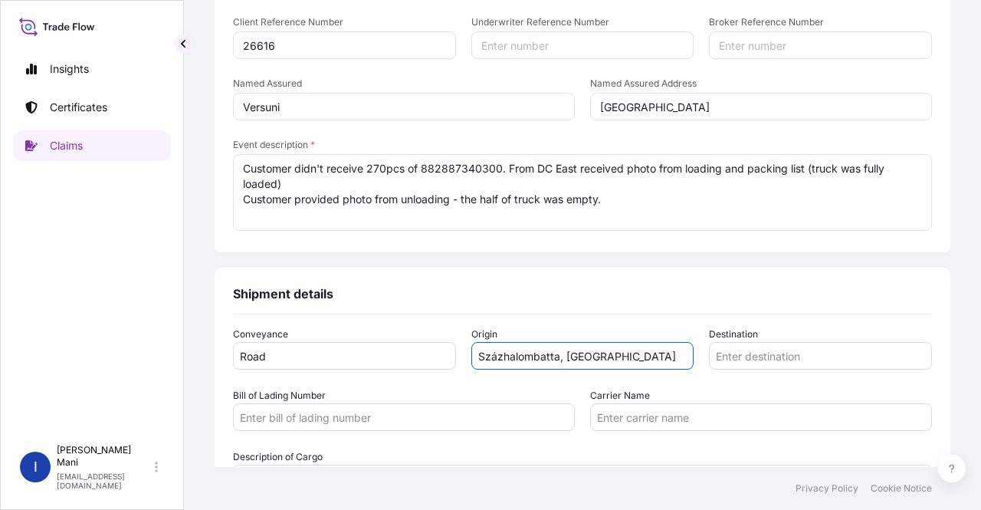
type input "Százhalombatta, [GEOGRAPHIC_DATA]"
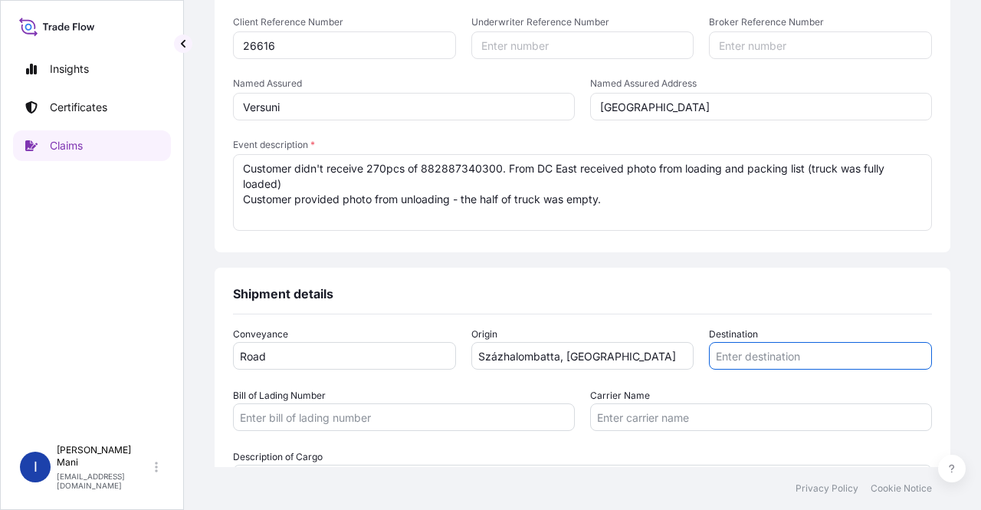
paste input "[GEOGRAPHIC_DATA]-Vale"
type input "[GEOGRAPHIC_DATA]-[GEOGRAPHIC_DATA], [GEOGRAPHIC_DATA]"
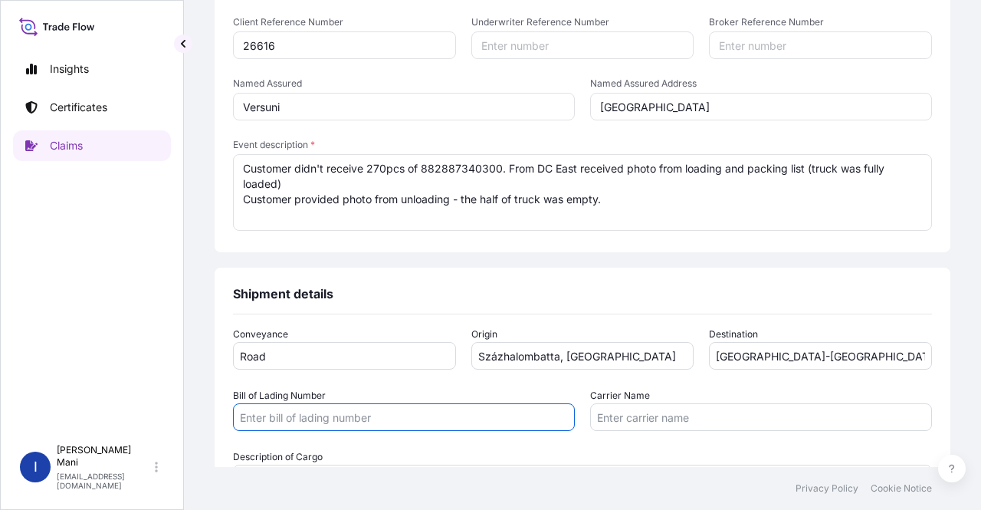
click at [388, 419] on input "Bill of Lading Number" at bounding box center [404, 417] width 342 height 28
type input "CMR"
click at [603, 421] on input "Carrier Name" at bounding box center [761, 417] width 342 height 28
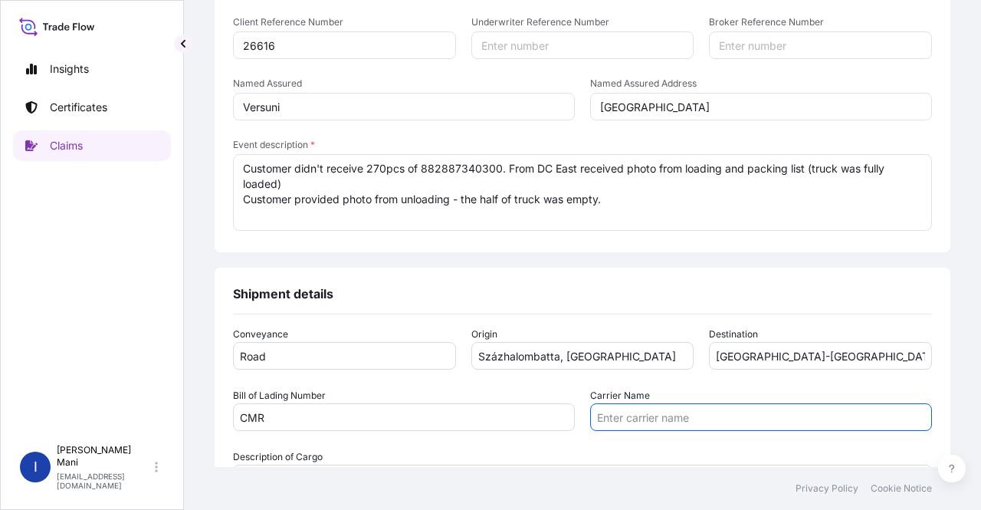
paste input "Gebruder [PERSON_NAME]"
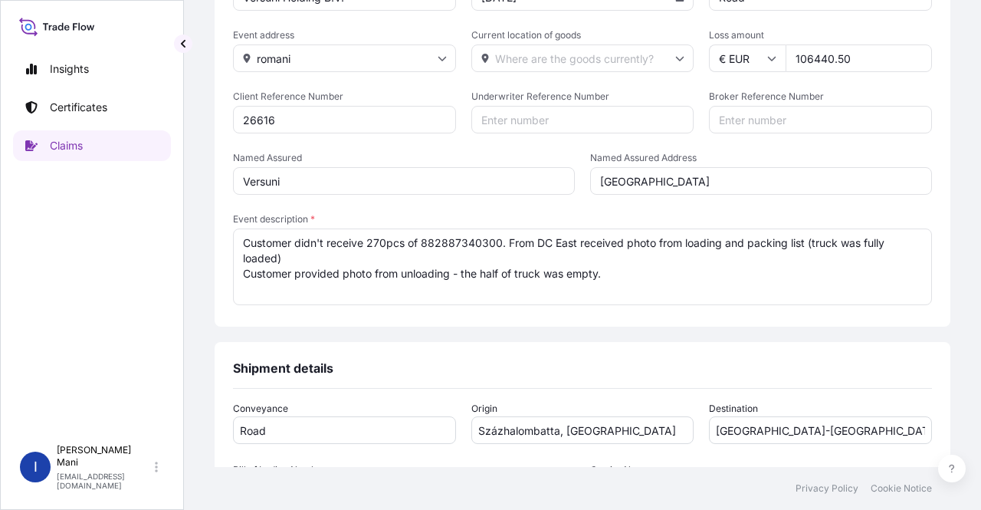
scroll to position [0, 0]
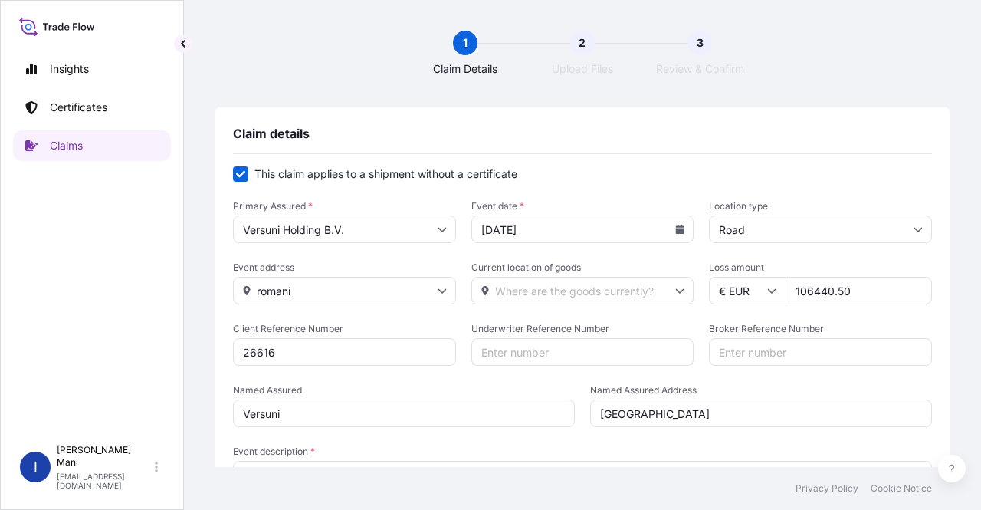
type input "Gebruder [PERSON_NAME]"
click at [366, 295] on input "romani" at bounding box center [344, 291] width 223 height 28
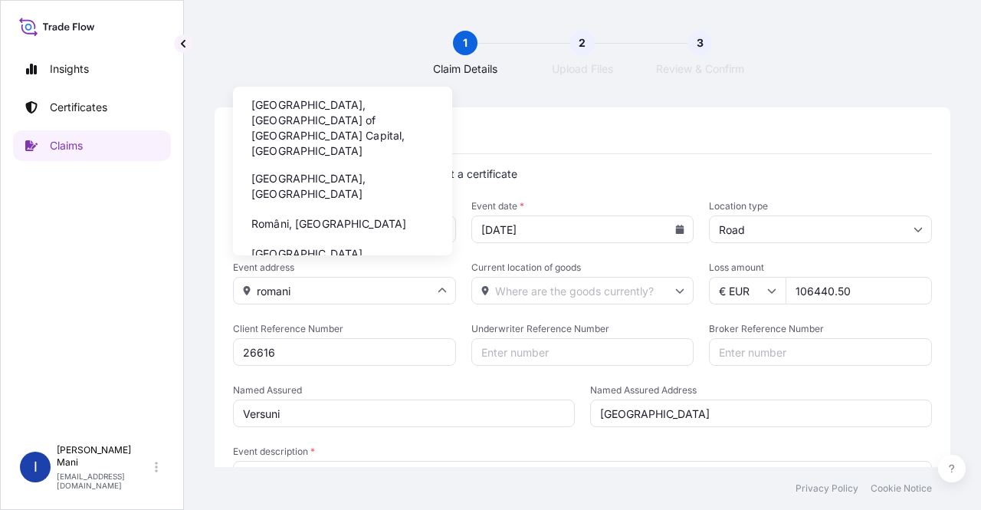
click at [365, 113] on li "[GEOGRAPHIC_DATA], [GEOGRAPHIC_DATA] of [GEOGRAPHIC_DATA] Capital, [GEOGRAPHIC_…" at bounding box center [342, 128] width 207 height 71
type input "[GEOGRAPHIC_DATA], [GEOGRAPHIC_DATA] of [GEOGRAPHIC_DATA] Capital, [GEOGRAPHIC_…"
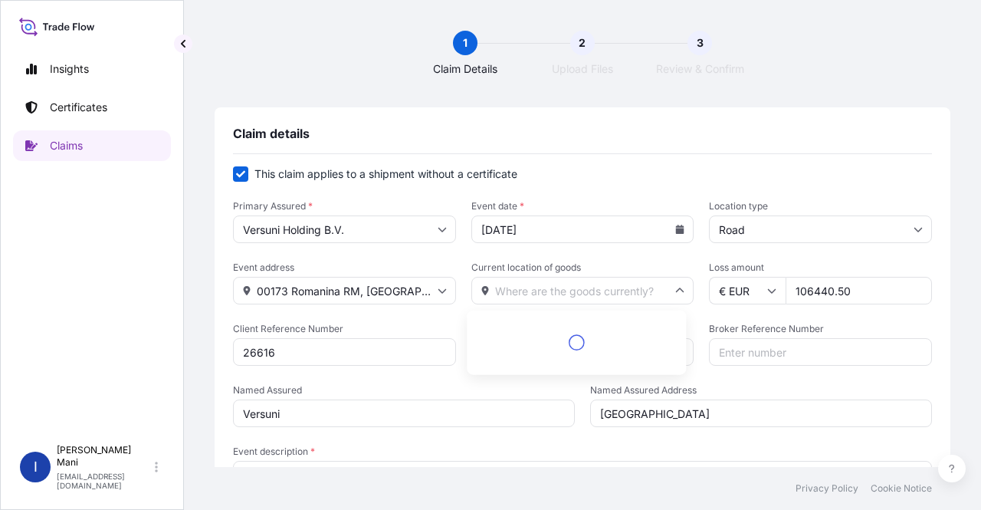
click at [514, 289] on input "Current location of goods" at bounding box center [583, 291] width 223 height 28
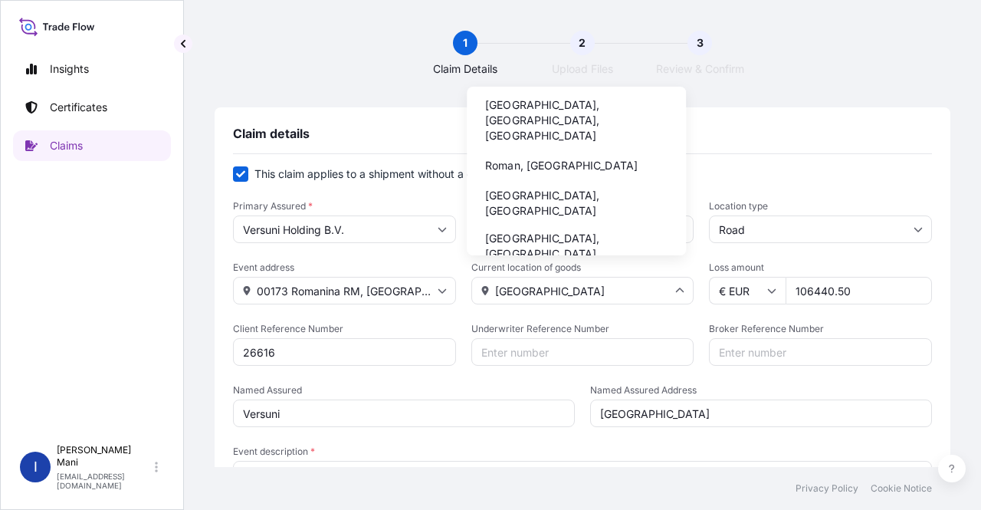
click at [595, 107] on li "[GEOGRAPHIC_DATA], [GEOGRAPHIC_DATA], [GEOGRAPHIC_DATA]" at bounding box center [576, 120] width 207 height 55
type input "[GEOGRAPHIC_DATA], [GEOGRAPHIC_DATA], [GEOGRAPHIC_DATA]"
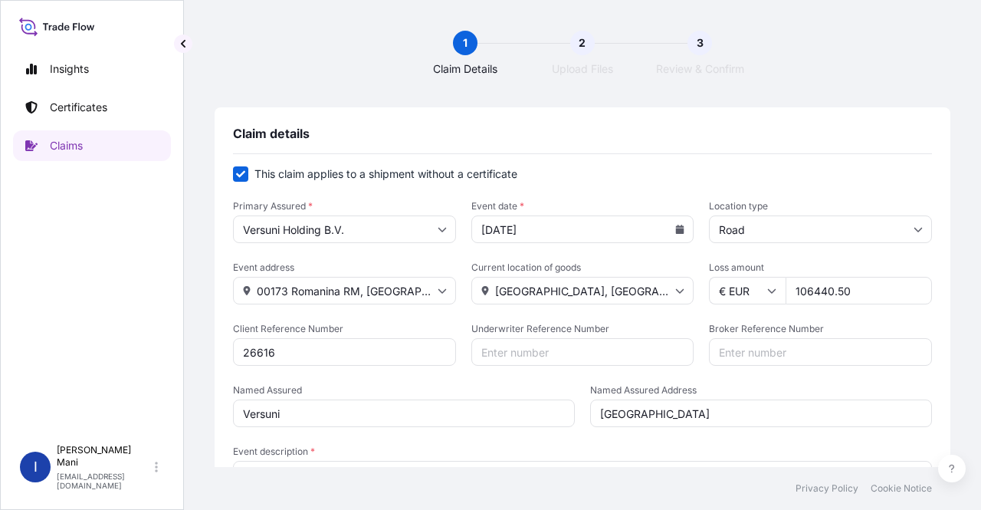
click at [614, 292] on input "[GEOGRAPHIC_DATA], [GEOGRAPHIC_DATA], [GEOGRAPHIC_DATA]" at bounding box center [583, 291] width 223 height 28
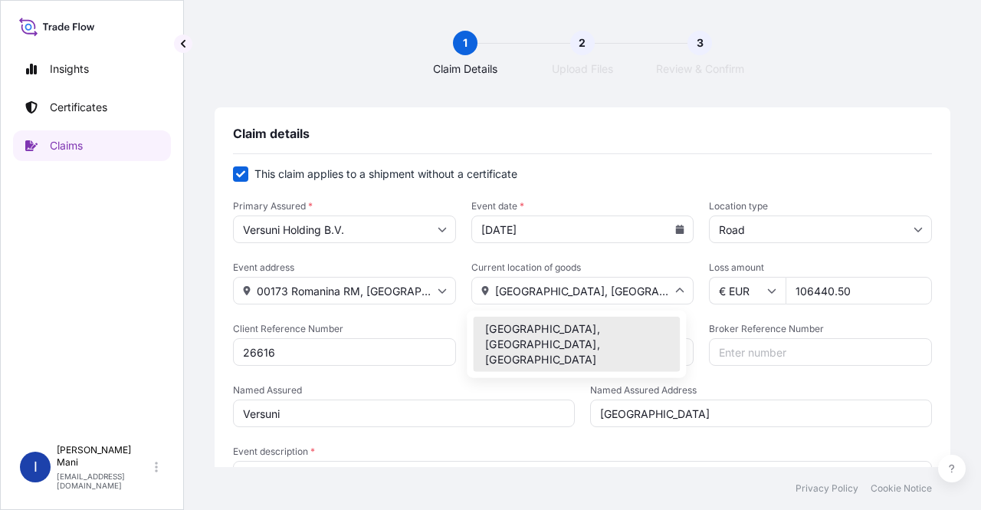
click at [500, 291] on input "[GEOGRAPHIC_DATA], [GEOGRAPHIC_DATA], [GEOGRAPHIC_DATA]" at bounding box center [583, 291] width 223 height 28
click at [675, 291] on icon at bounding box center [679, 290] width 9 height 9
click at [676, 288] on icon at bounding box center [680, 290] width 8 height 5
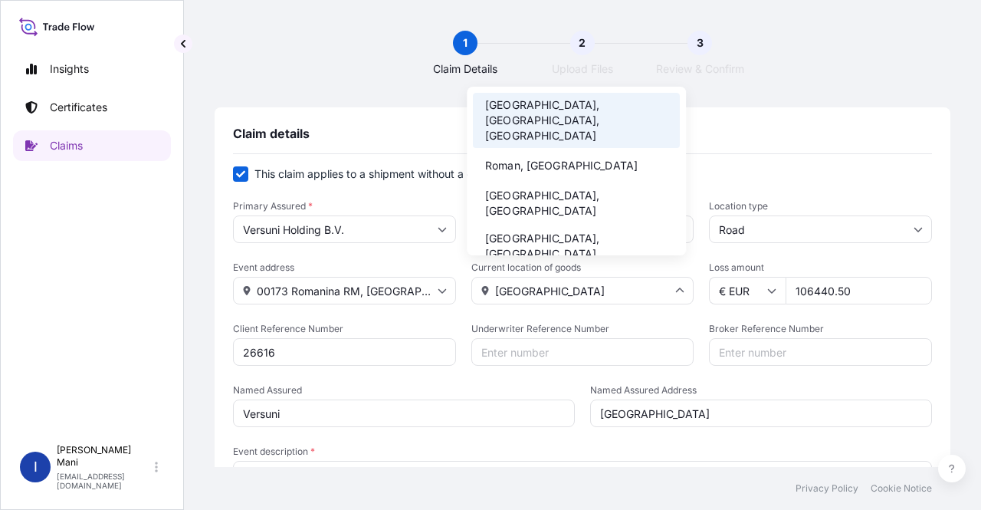
click at [548, 152] on li "Roman, [GEOGRAPHIC_DATA]" at bounding box center [576, 165] width 207 height 29
type input "Roman, [GEOGRAPHIC_DATA]"
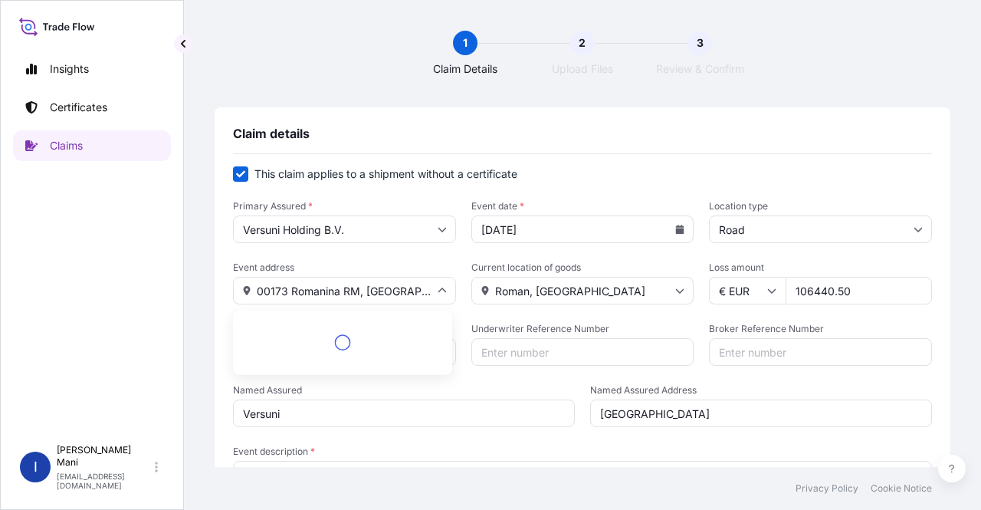
click at [394, 281] on input "00173 Romanina RM, [GEOGRAPHIC_DATA]" at bounding box center [344, 291] width 223 height 28
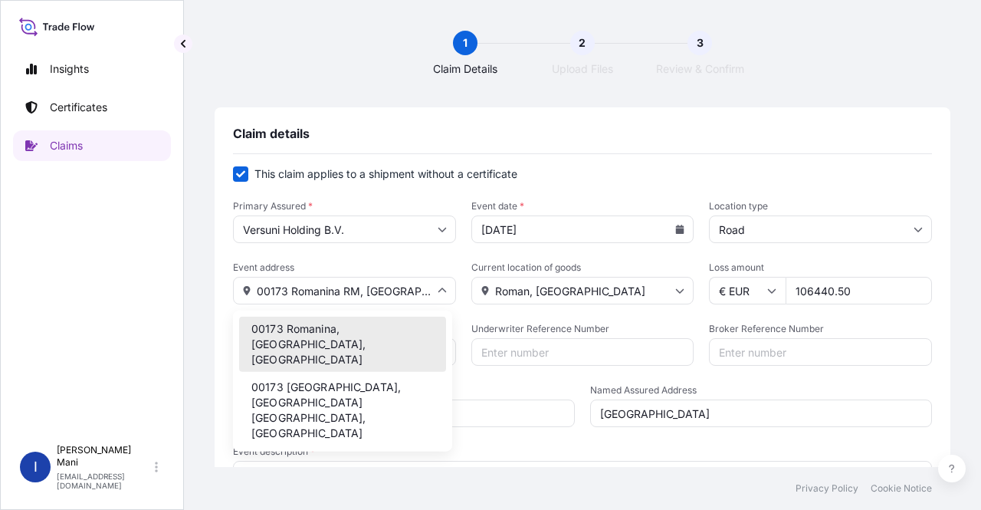
click at [400, 330] on li "00173 Romanina, [GEOGRAPHIC_DATA], [GEOGRAPHIC_DATA]" at bounding box center [342, 344] width 207 height 55
click at [405, 291] on input "00173 Romanina RM, [GEOGRAPHIC_DATA]" at bounding box center [344, 291] width 223 height 28
type input "0"
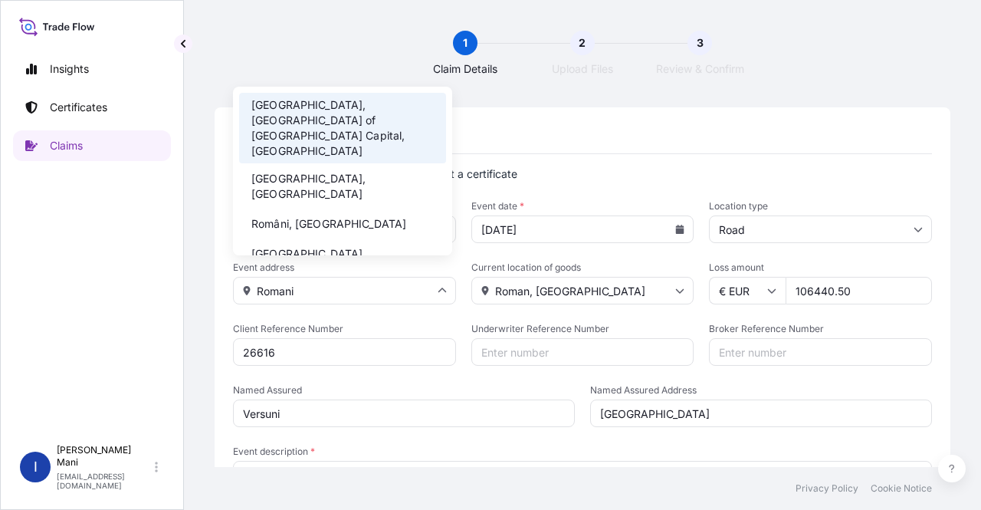
click at [348, 209] on li "Români, [GEOGRAPHIC_DATA]" at bounding box center [342, 223] width 207 height 29
type input "Români, [GEOGRAPHIC_DATA]"
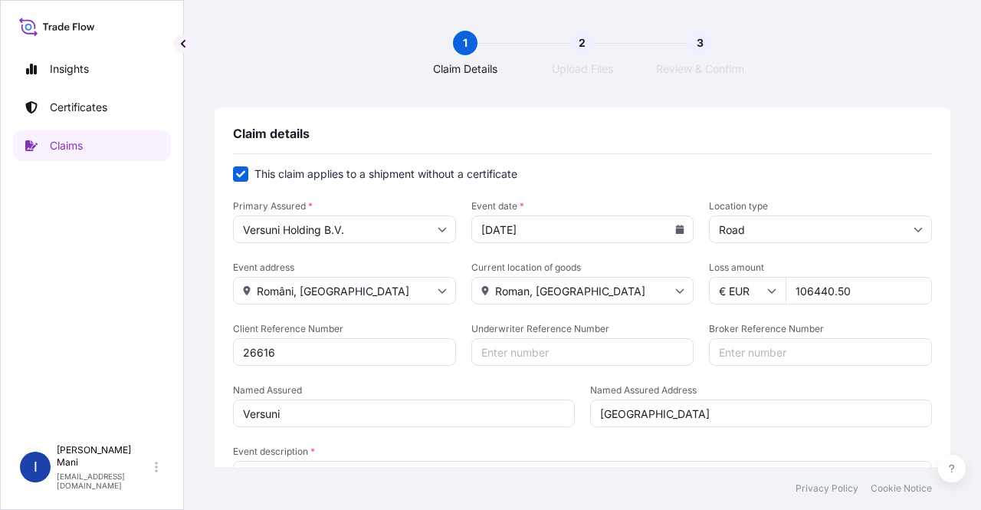
click at [428, 359] on input "26616" at bounding box center [344, 352] width 223 height 28
click at [431, 380] on form "This claim applies to a shipment without a certificate Primary Assured * Versun…" at bounding box center [582, 353] width 699 height 374
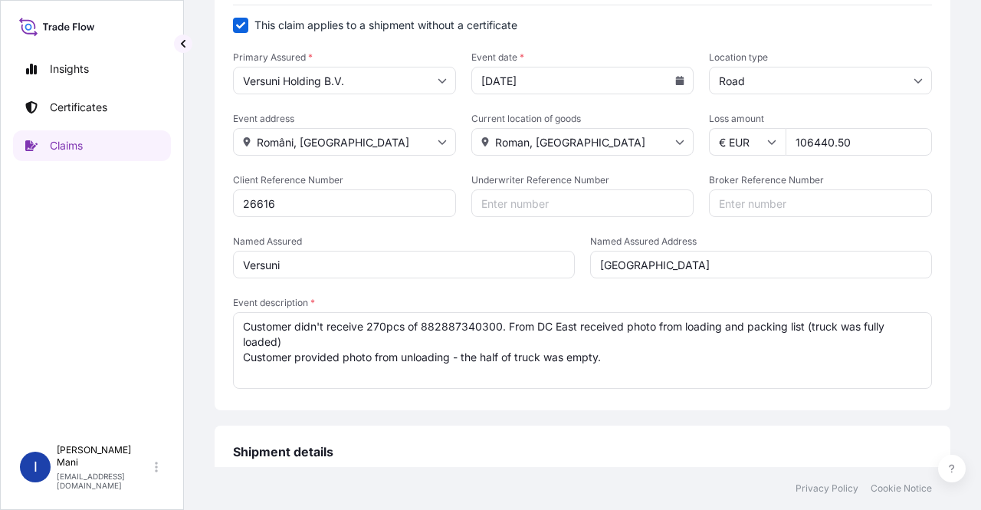
scroll to position [153, 0]
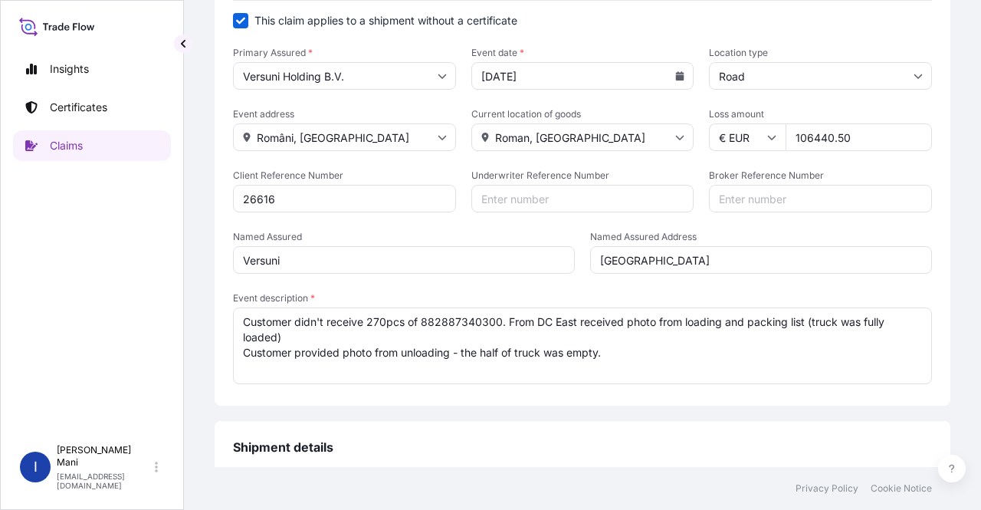
click at [239, 320] on textarea "Customer didn't receive 270pcs of 882887340300. From DC East received photo fro…" at bounding box center [582, 345] width 699 height 77
click at [529, 321] on textarea "Truck had 590 pcs coffee machines but Customer didn't receive 270pcs of 8828873…" at bounding box center [582, 345] width 699 height 77
click at [527, 321] on textarea "Truck had 590 pcs coffee machines but Customer didn't receive 270pcs of 8828873…" at bounding box center [582, 345] width 699 height 77
click at [536, 321] on textarea "Truck had 590 pcs coffee machines but Customer receive 270pcs of 882887340300. …" at bounding box center [582, 345] width 699 height 77
click at [536, 323] on textarea "Truck had 590 pcs coffee machines but Customer receive only 270pcs of 882887340…" at bounding box center [582, 345] width 699 height 77
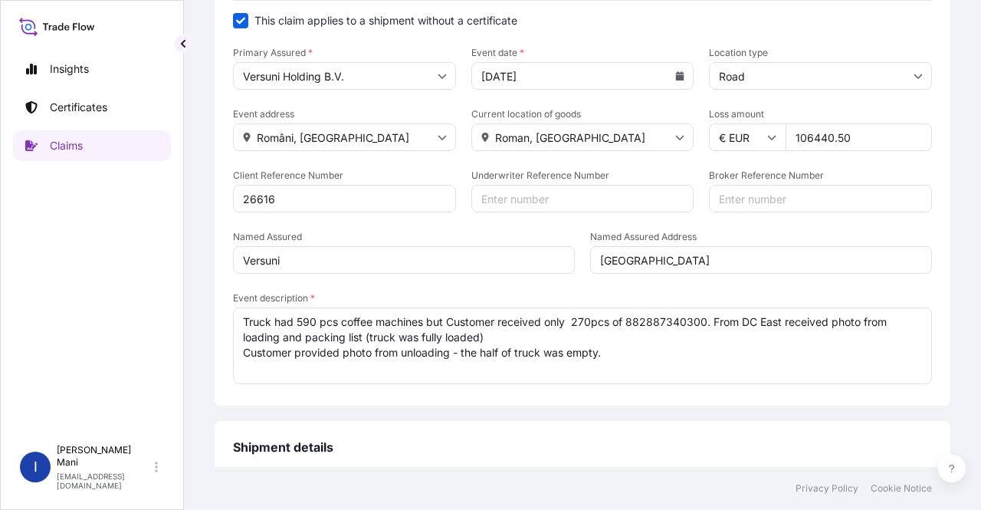
click at [569, 318] on textarea "Truck had 590 pcs coffee machines but Customer received only 270pcs of 88288734…" at bounding box center [582, 345] width 699 height 77
click at [652, 323] on textarea "Truck had 590 pcs coffee machines but Customer received only 370 pcs 270pcs of …" at bounding box center [582, 345] width 699 height 77
click at [724, 321] on textarea "Truck had 590 pcs coffee machines but Customer received only 370 pcs 270pcs was…" at bounding box center [582, 345] width 699 height 77
click at [632, 357] on textarea "Truck had 590 pcs coffee machines but Customer received only 370 pcs 270pcs was…" at bounding box center [582, 345] width 699 height 77
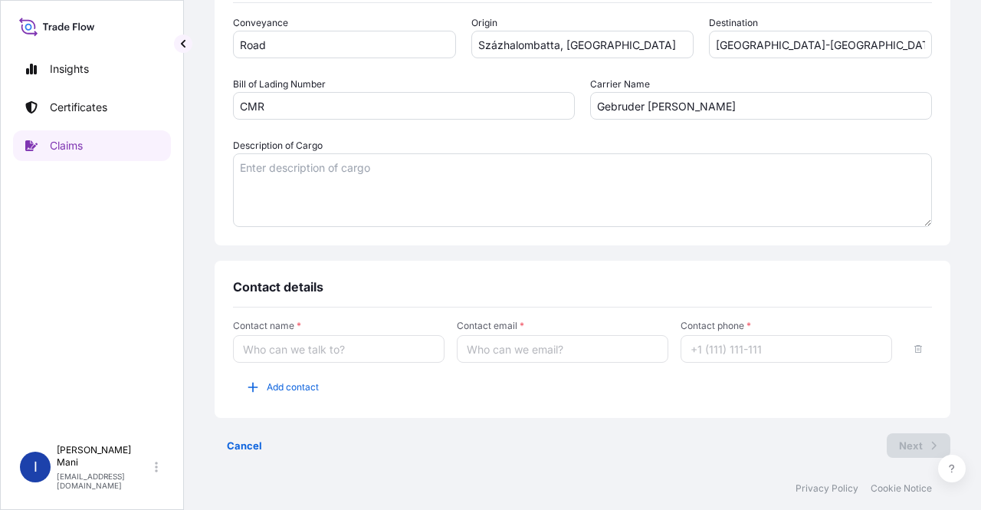
scroll to position [620, 0]
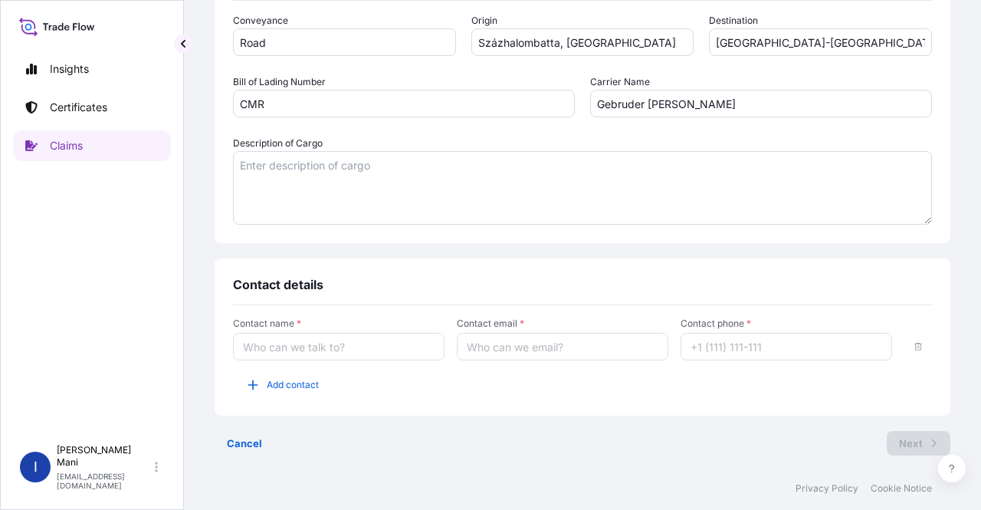
type textarea "Truck had 590 pcs coffee machines but Customer received only 370 pcs 270pcs was…"
click at [405, 177] on textarea "Description of Cargo" at bounding box center [582, 188] width 699 height 74
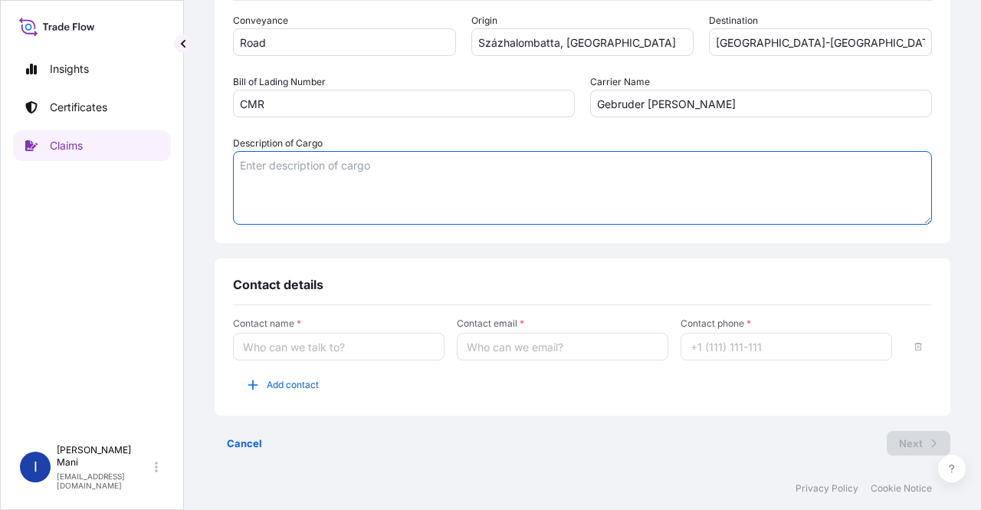
click at [348, 196] on textarea "Description of Cargo" at bounding box center [582, 188] width 699 height 74
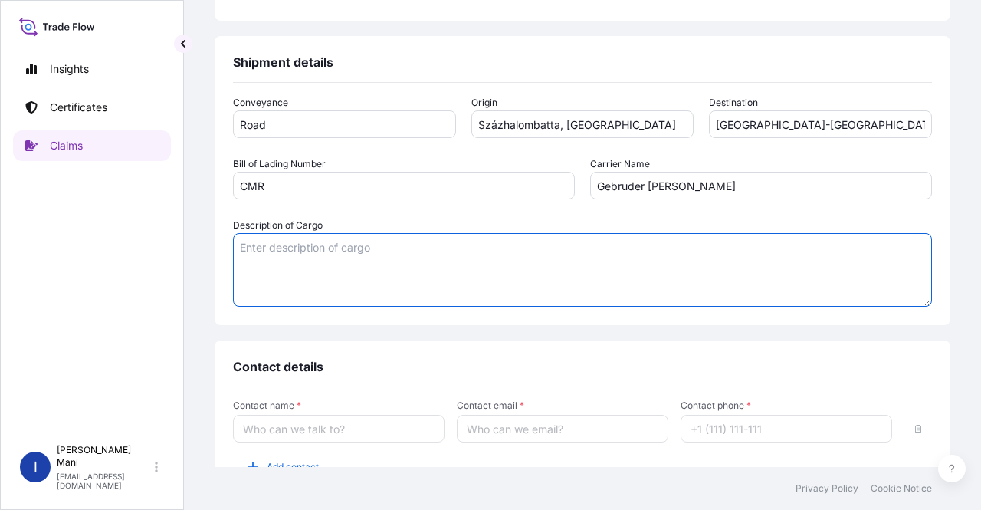
scroll to position [390, 0]
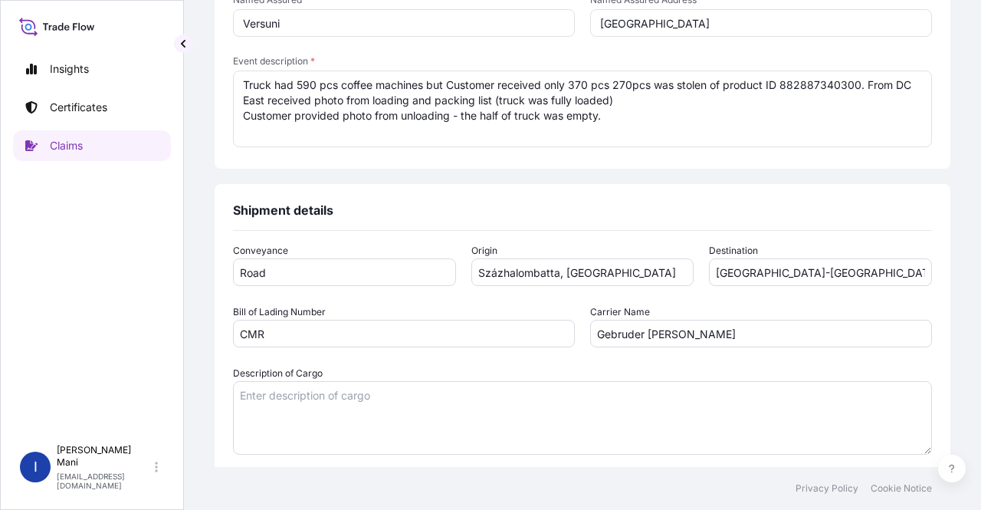
drag, startPoint x: 246, startPoint y: 84, endPoint x: 687, endPoint y: 143, distance: 444.7
click at [687, 143] on textarea "Truck had 590 pcs coffee machines but Customer received only 370 pcs 270pcs was…" at bounding box center [582, 109] width 699 height 77
click at [246, 84] on textarea "Truck had 590 pcs coffee machines but Customer received only 370 pcs 270pcs was…" at bounding box center [582, 109] width 699 height 77
drag, startPoint x: 240, startPoint y: 84, endPoint x: 646, endPoint y: 136, distance: 409.8
click at [646, 136] on textarea "Truck had 590 pcs coffee machines but Customer received only 370 pcs 270pcs was…" at bounding box center [582, 109] width 699 height 77
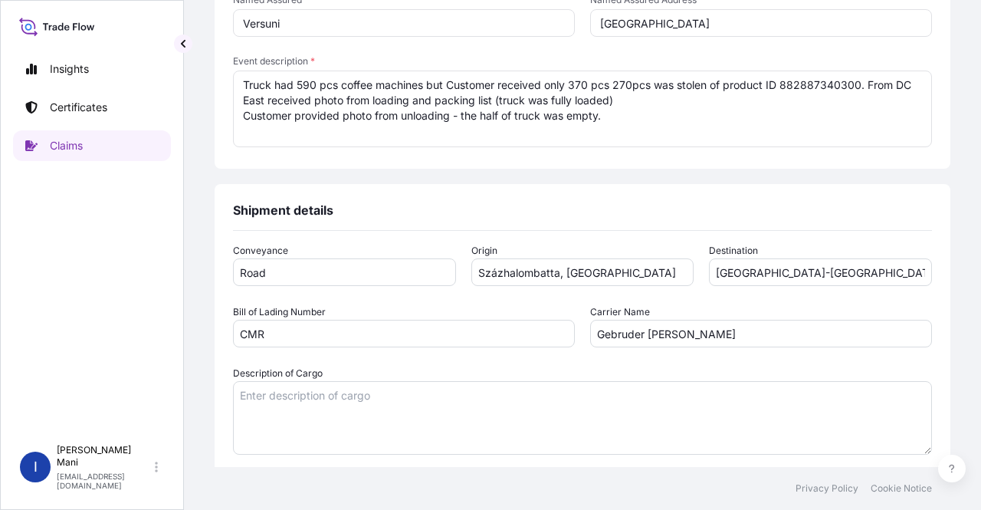
click at [357, 399] on textarea "Description of Cargo" at bounding box center [582, 418] width 699 height 74
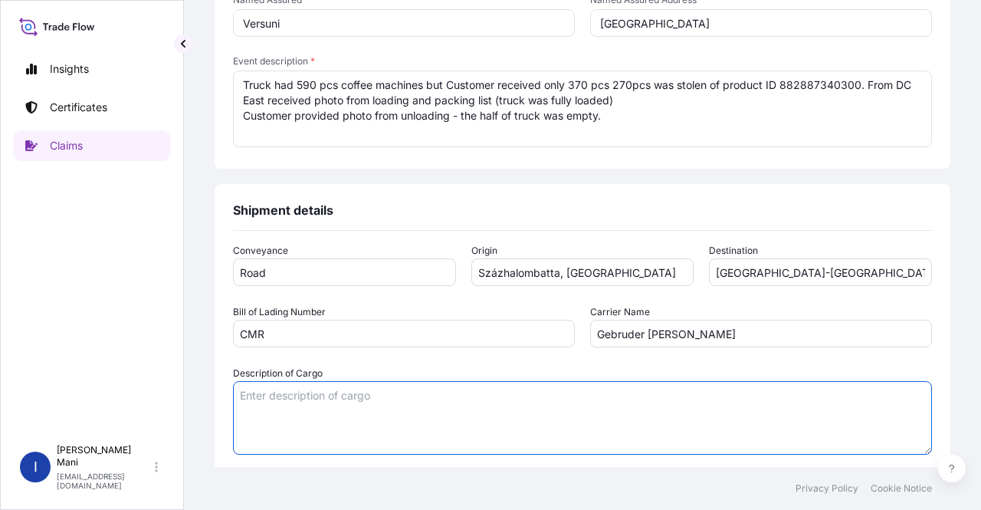
paste textarea "Truck had 590 pcs coffee machines but Customer received only 370 pcs 270pcs was…"
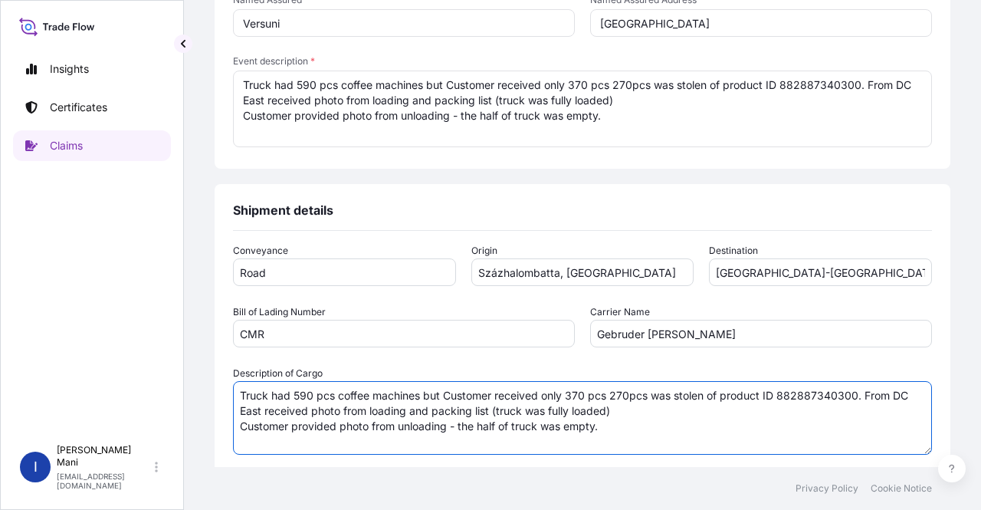
type textarea "Truck had 590 pcs coffee machines but Customer received only 370 pcs 270pcs was…"
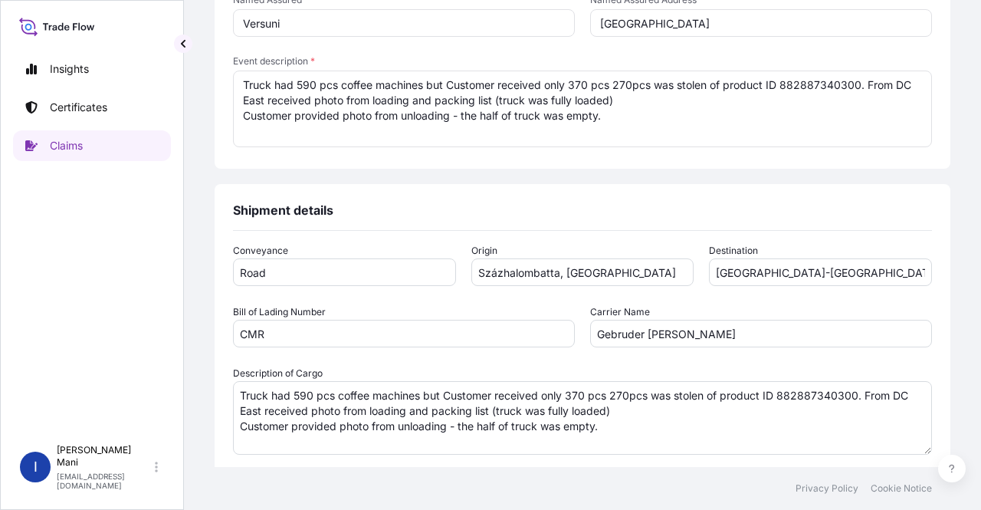
drag, startPoint x: 238, startPoint y: 85, endPoint x: 743, endPoint y: 131, distance: 506.6
click at [743, 131] on textarea "Truck had 590 pcs coffee machines but Customer received only 370 pcs 270pcs was…" at bounding box center [582, 109] width 699 height 77
paste textarea "Downstream. Shipment 87203891509511861, Shipped from [GEOGRAPHIC_DATA] ([GEOGRA…"
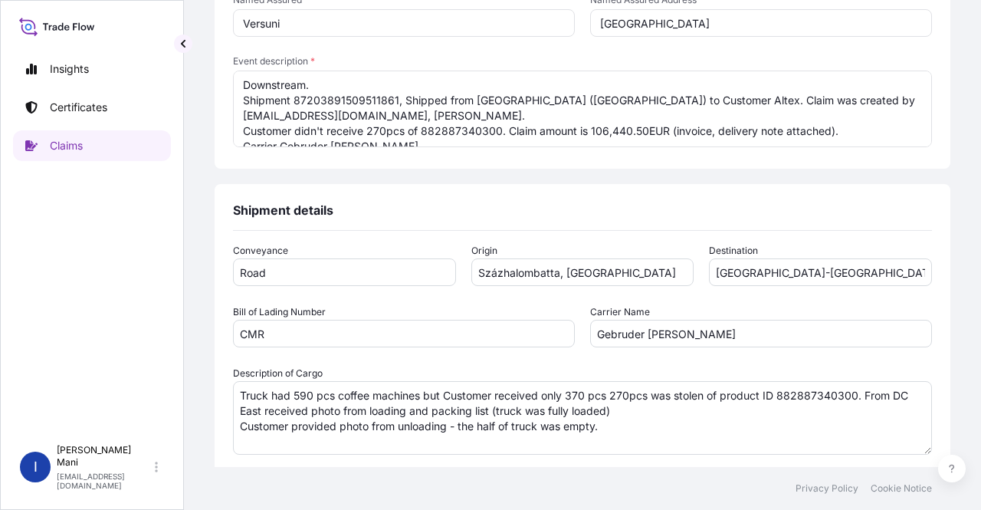
scroll to position [51, 0]
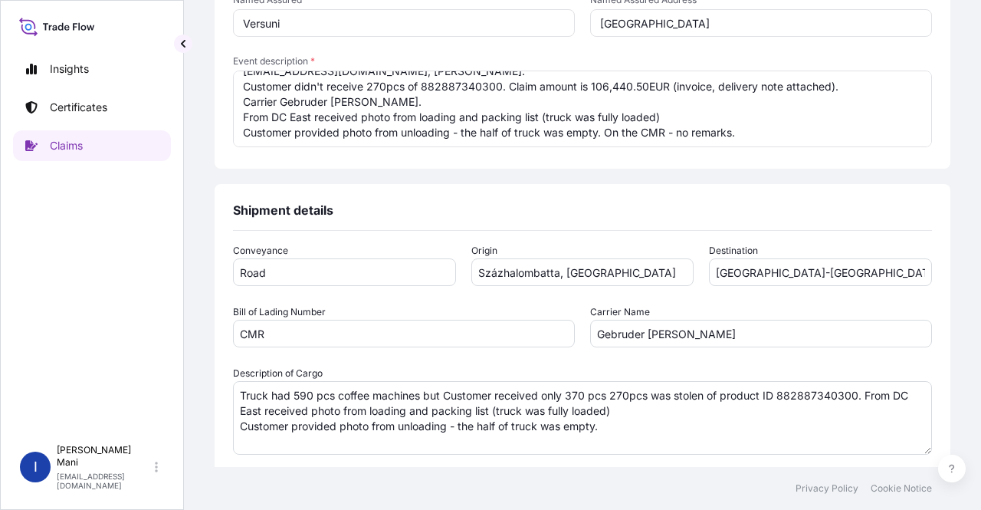
click at [743, 131] on textarea "Downstream. Shipment 87203891509511861, Shipped from [GEOGRAPHIC_DATA] ([GEOGRA…" at bounding box center [582, 109] width 699 height 77
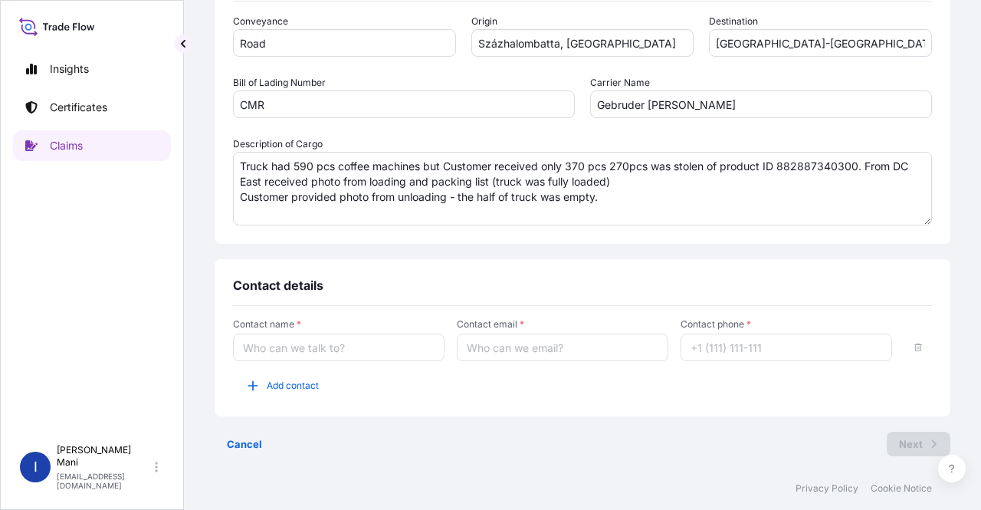
scroll to position [620, 0]
type textarea "Downstream. Shipment 87203891509511861, Shipped from [GEOGRAPHIC_DATA] ([GEOGRA…"
click at [356, 346] on input "Contact name *" at bounding box center [339, 347] width 212 height 28
type input "claim team"
click at [945, 104] on div "1 Claim Details 2 Upload Files 3 Review & Confirm Claim details This claim appl…" at bounding box center [582, 233] width 797 height 467
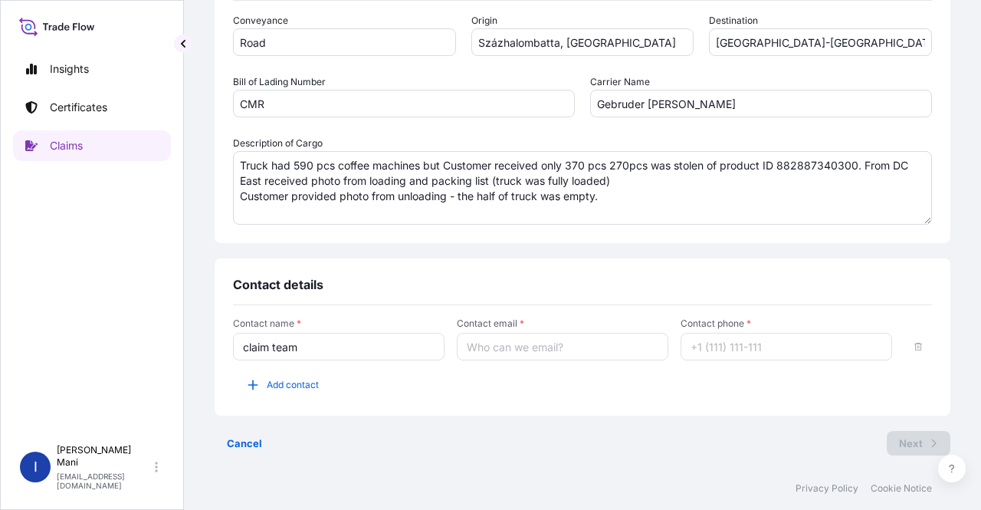
click at [547, 347] on input "Contact email *" at bounding box center [563, 347] width 212 height 28
paste input "[EMAIL_ADDRESS][DOMAIN_NAME]"
type input "[EMAIL_ADDRESS][DOMAIN_NAME]"
click at [748, 342] on input "Contact phone *" at bounding box center [787, 347] width 212 height 28
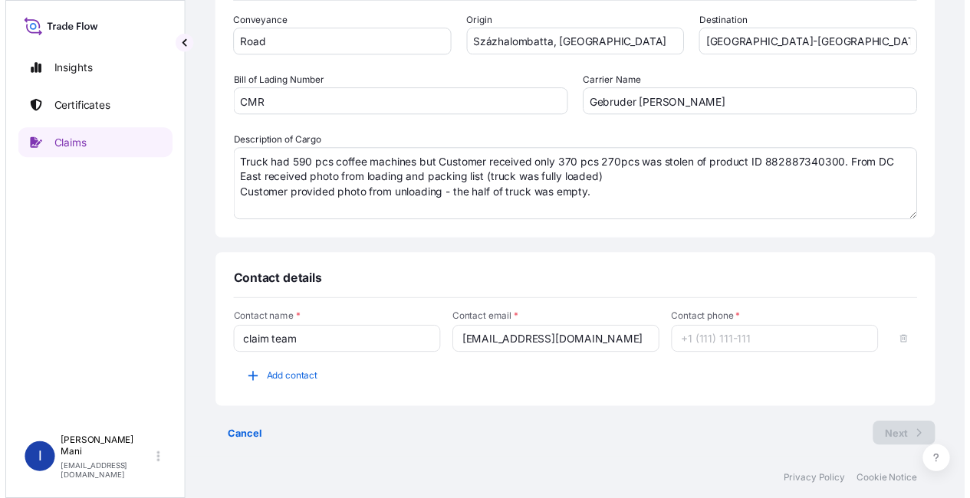
scroll to position [0, 0]
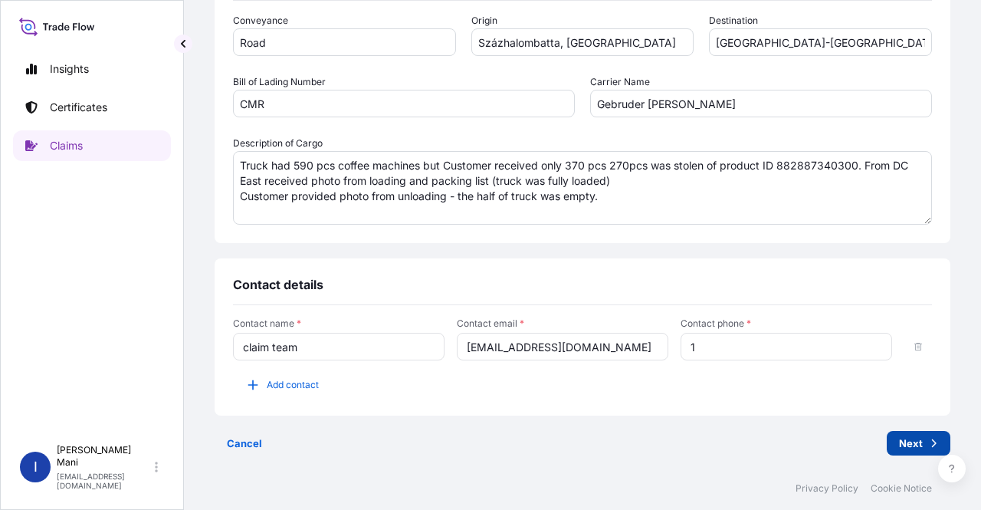
type input "1"
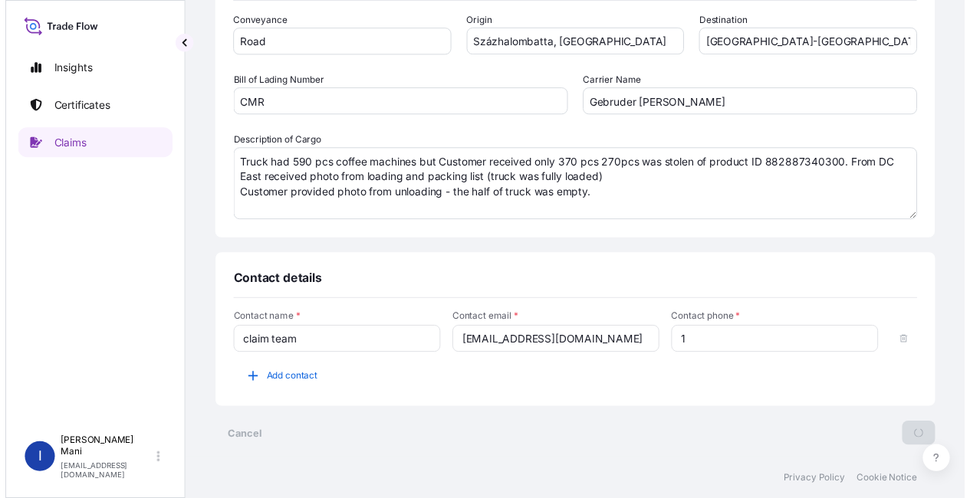
scroll to position [2, 0]
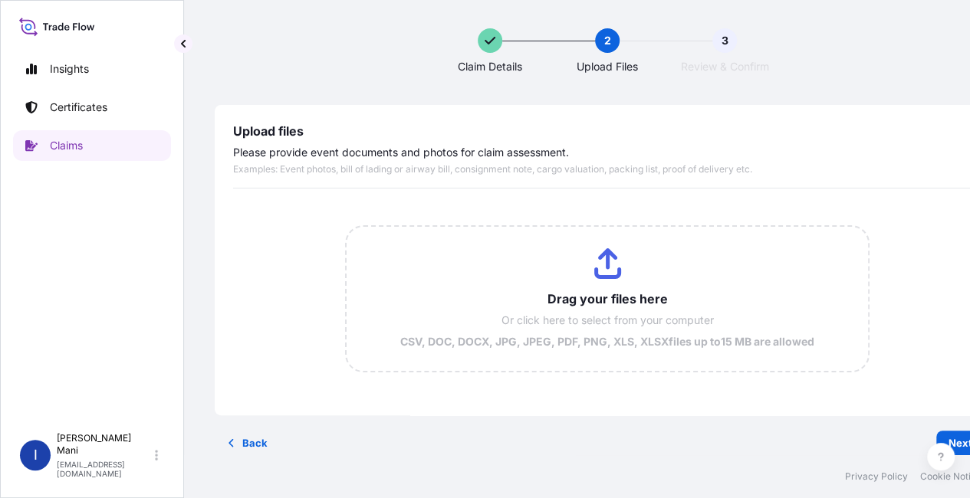
click at [592, 268] on input "Drag your files here Or click here to select from your computer CSV, DOC, DOCX,…" at bounding box center [607, 299] width 521 height 144
type input "C:\fakepath\70058189.xls"
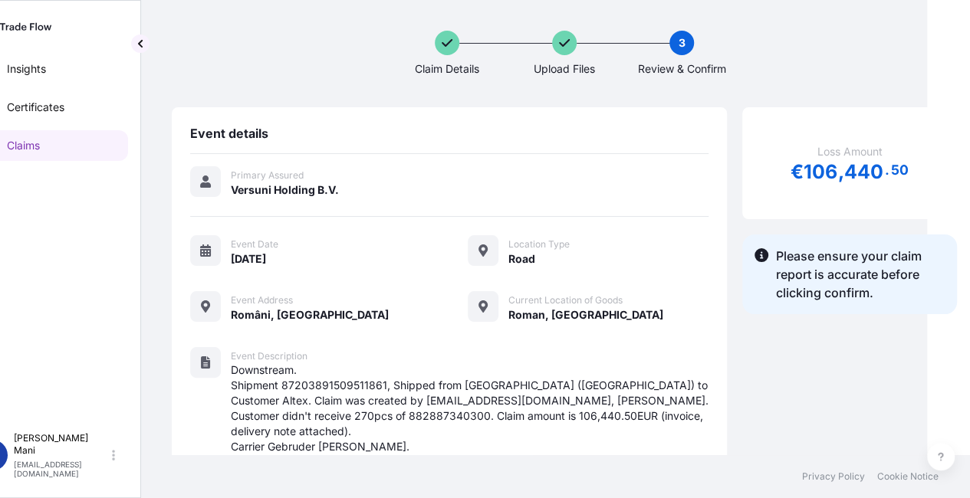
scroll to position [0, 0]
